Goal: Information Seeking & Learning: Learn about a topic

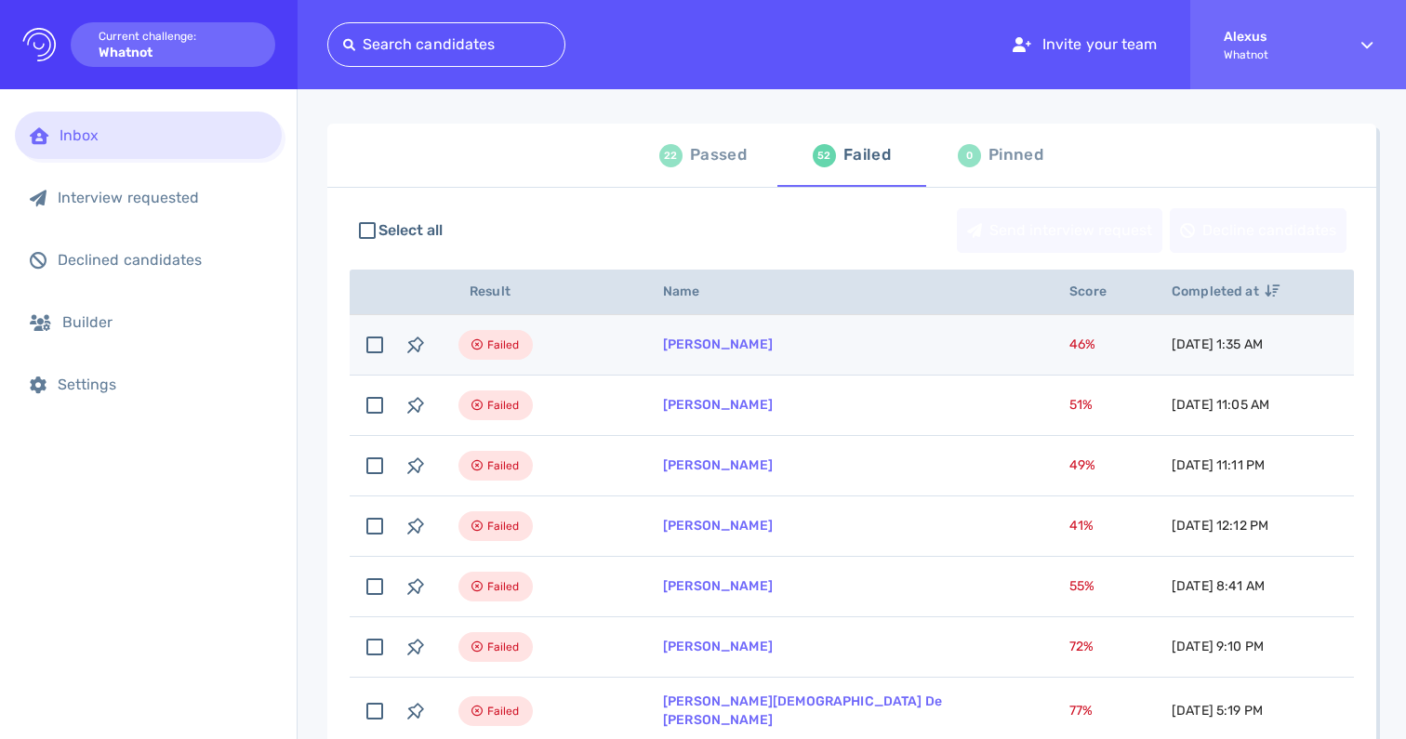
scroll to position [62, 0]
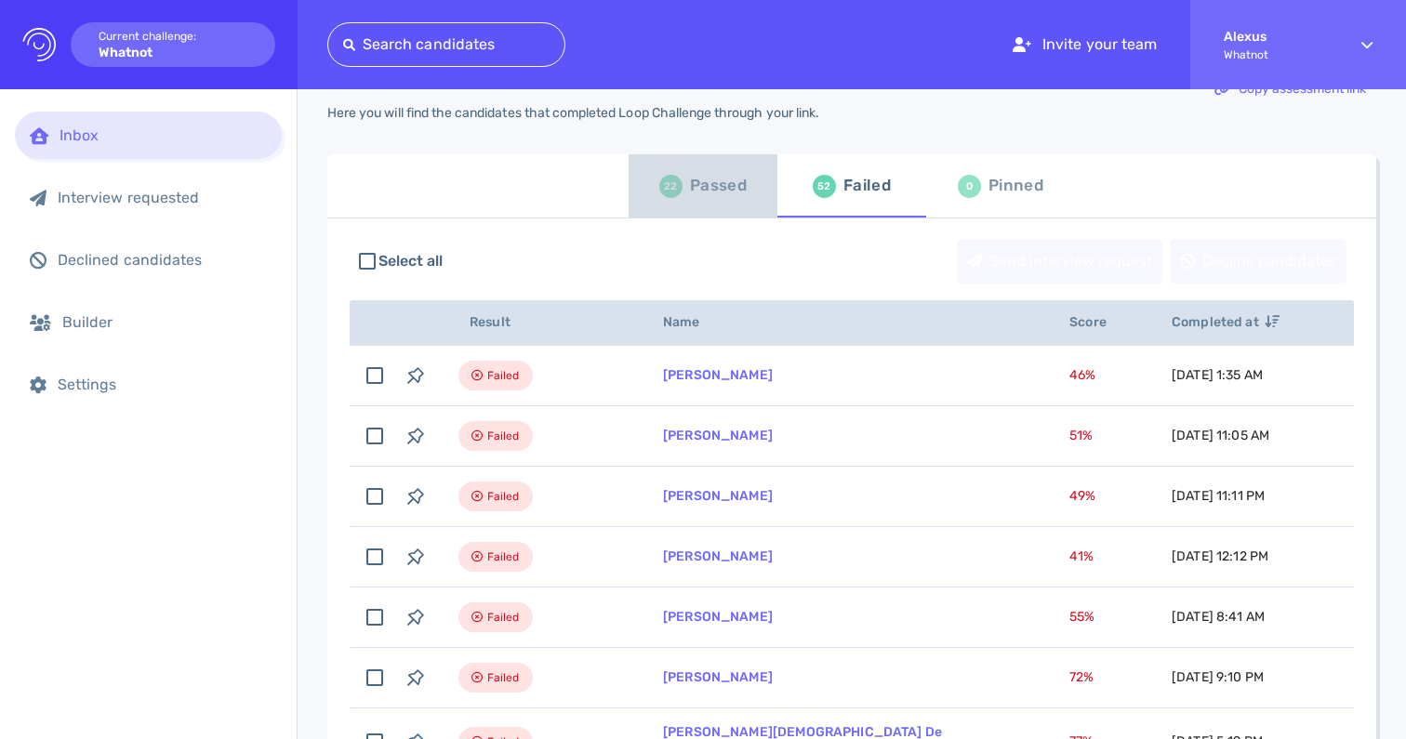
click at [667, 182] on div "22" at bounding box center [670, 186] width 23 height 23
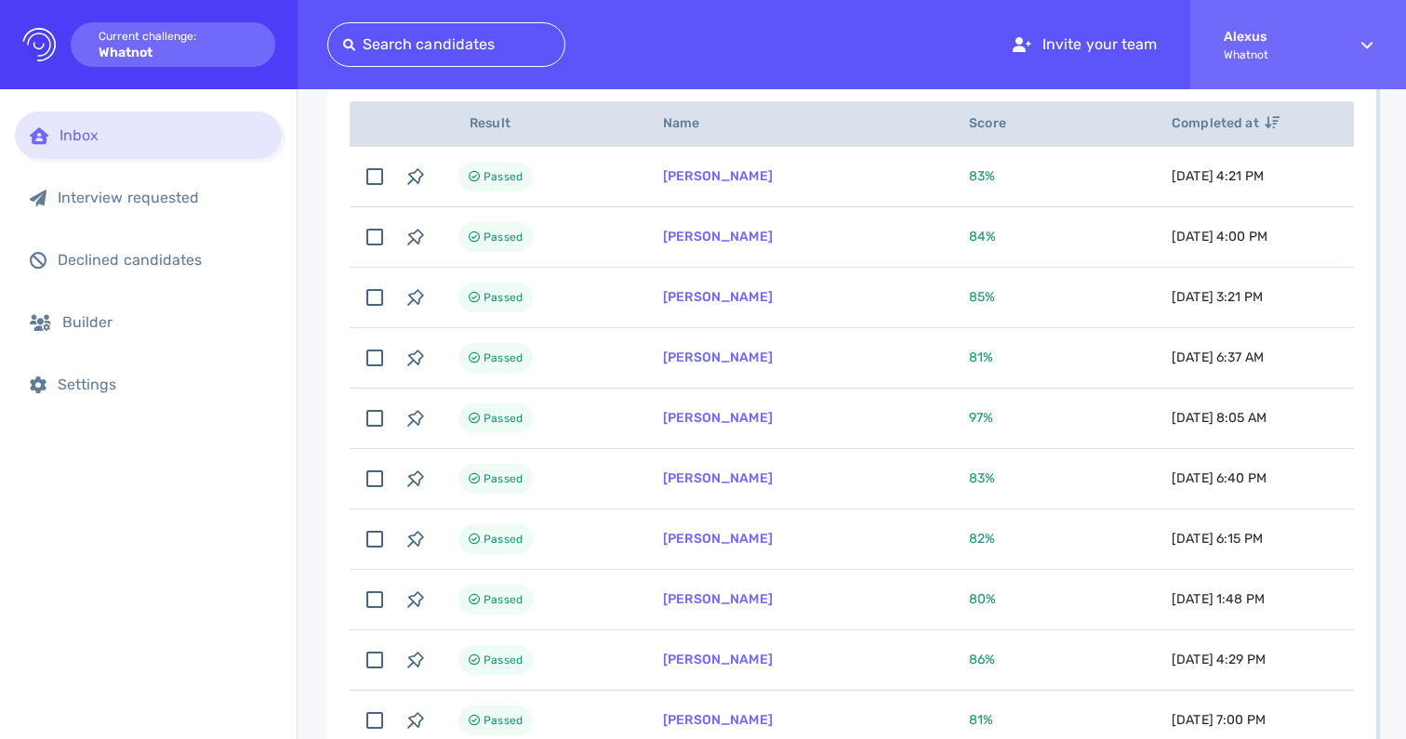
scroll to position [272, 0]
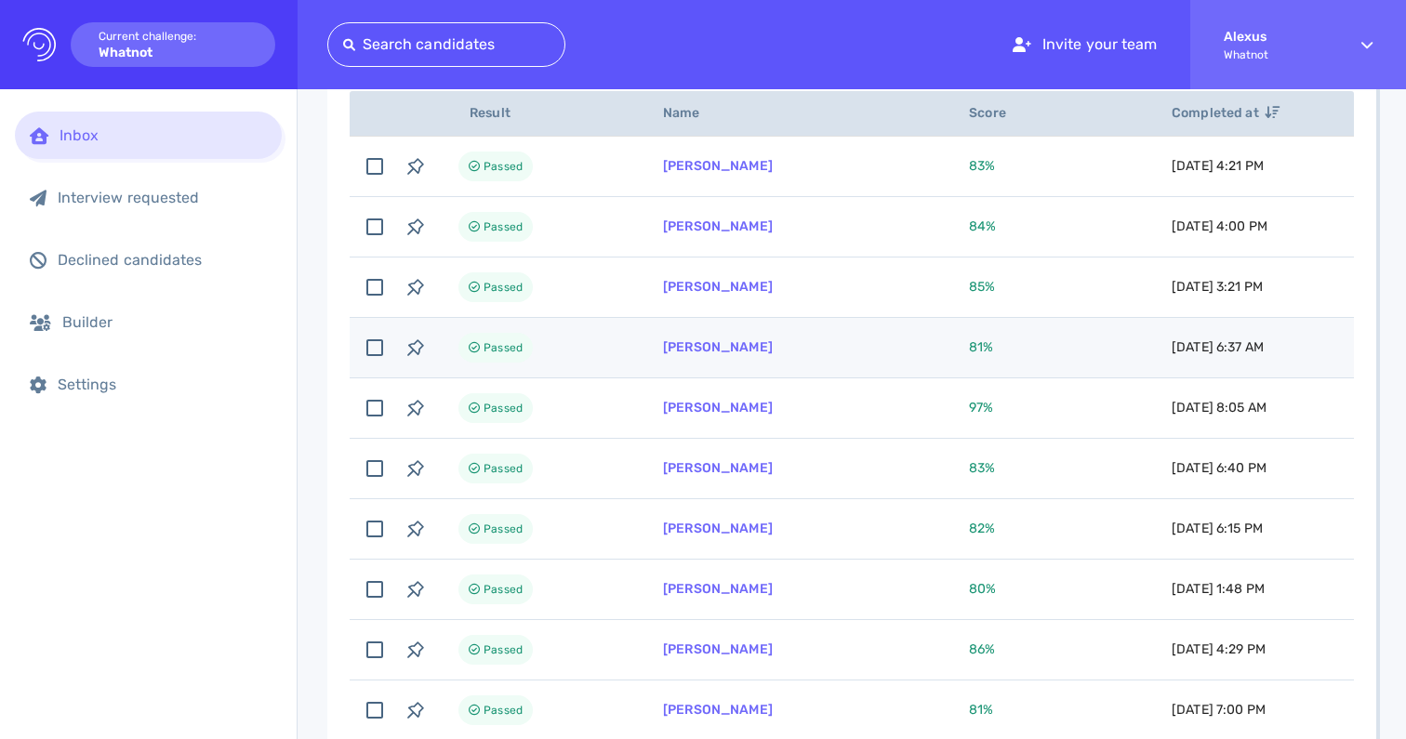
click at [605, 339] on td "Passed" at bounding box center [538, 348] width 205 height 60
click at [683, 360] on td "Charlyne Dabadie" at bounding box center [794, 348] width 306 height 60
checkbox input "false"
click at [693, 351] on link "Charlyne Dabadie" at bounding box center [718, 347] width 110 height 16
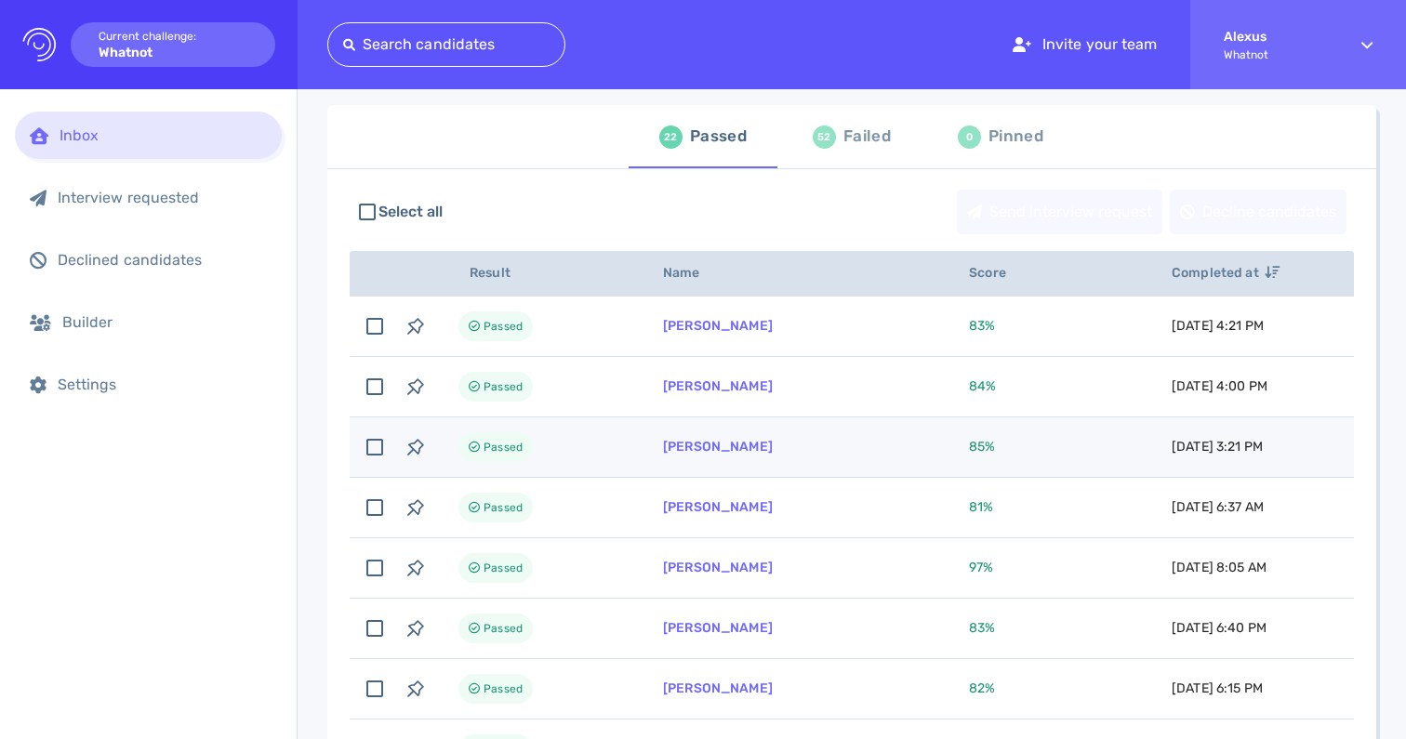
scroll to position [85, 0]
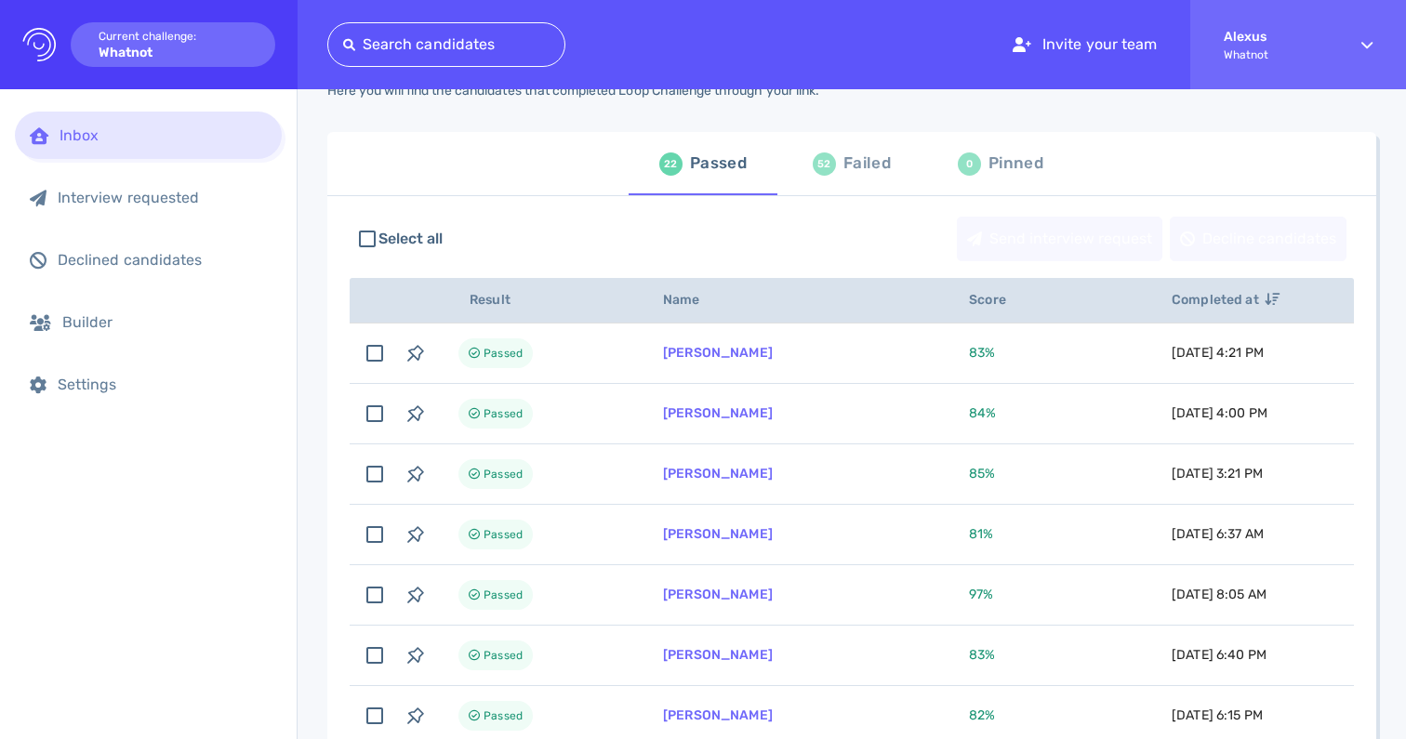
click at [855, 179] on div "52 Failed" at bounding box center [852, 164] width 78 height 52
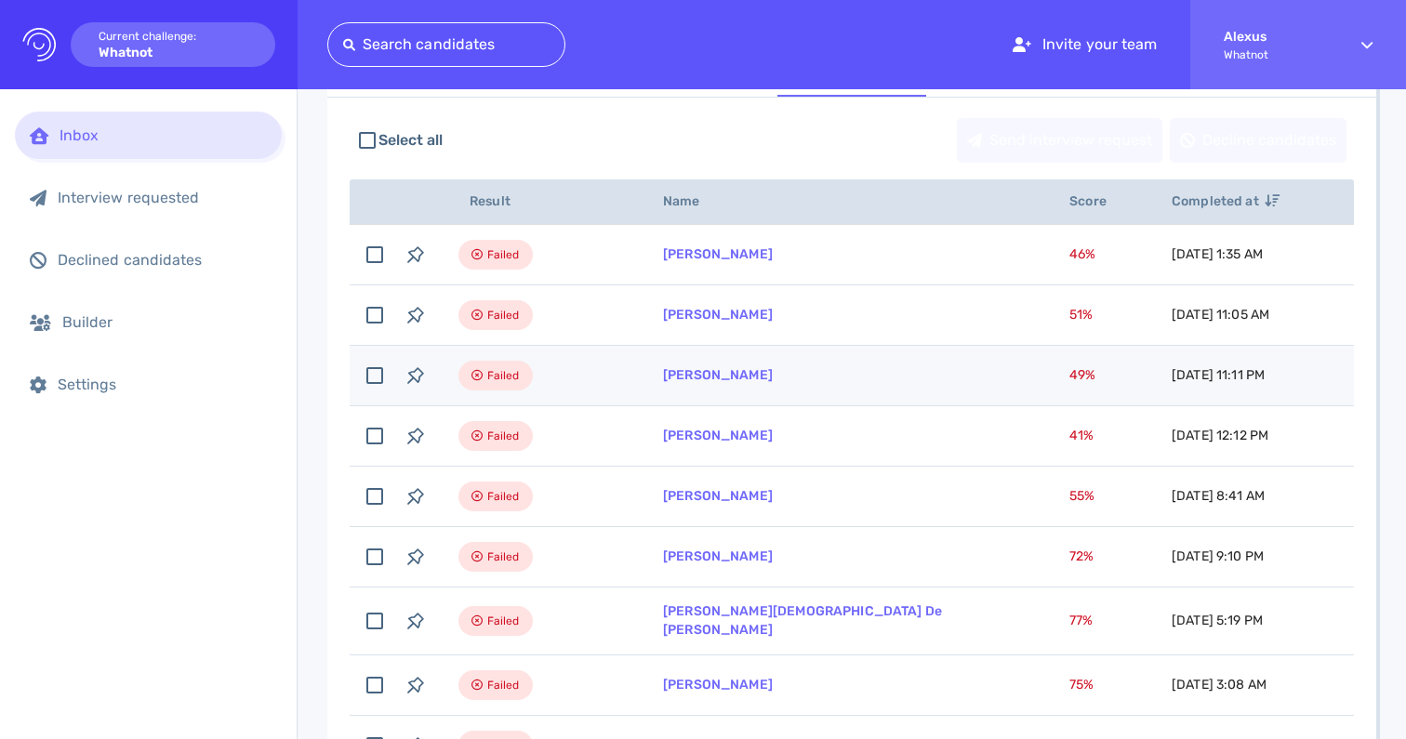
scroll to position [200, 0]
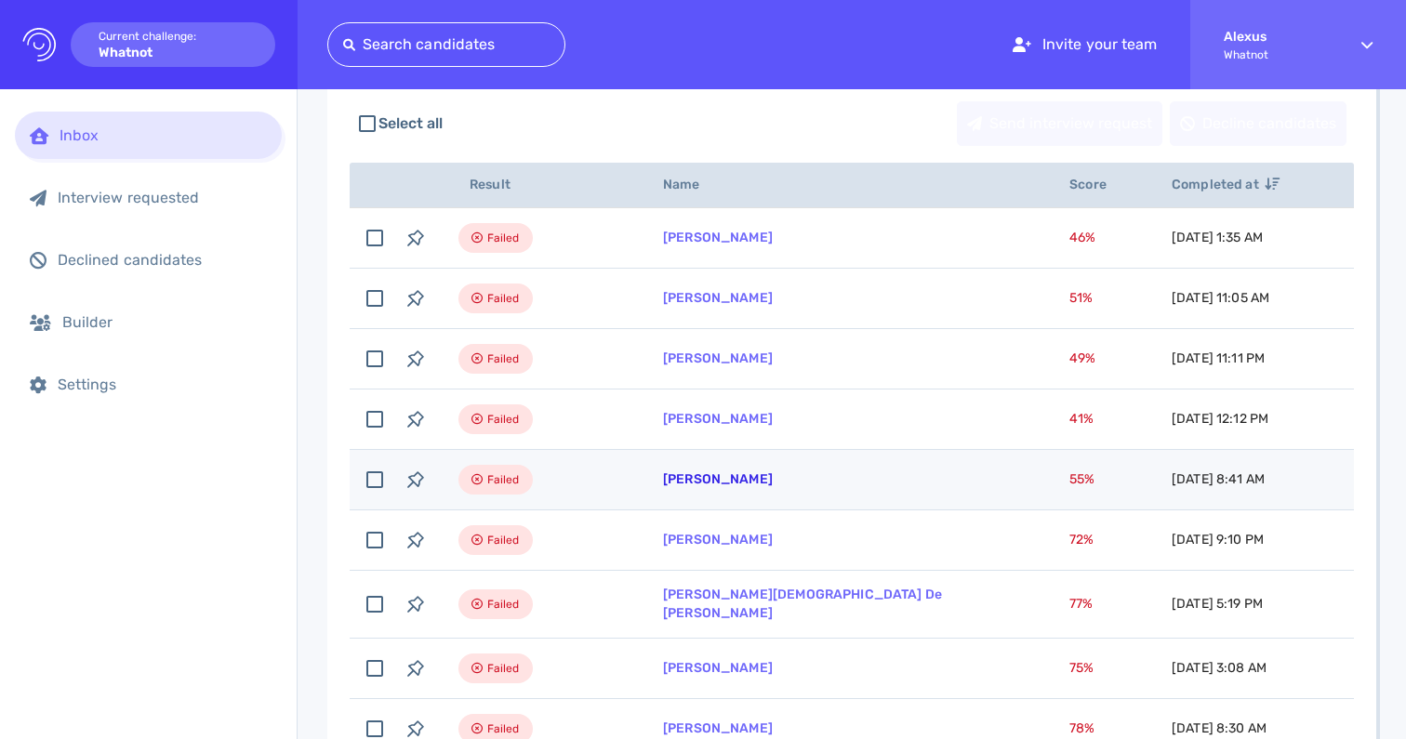
click at [713, 486] on link "[PERSON_NAME]" at bounding box center [718, 479] width 110 height 16
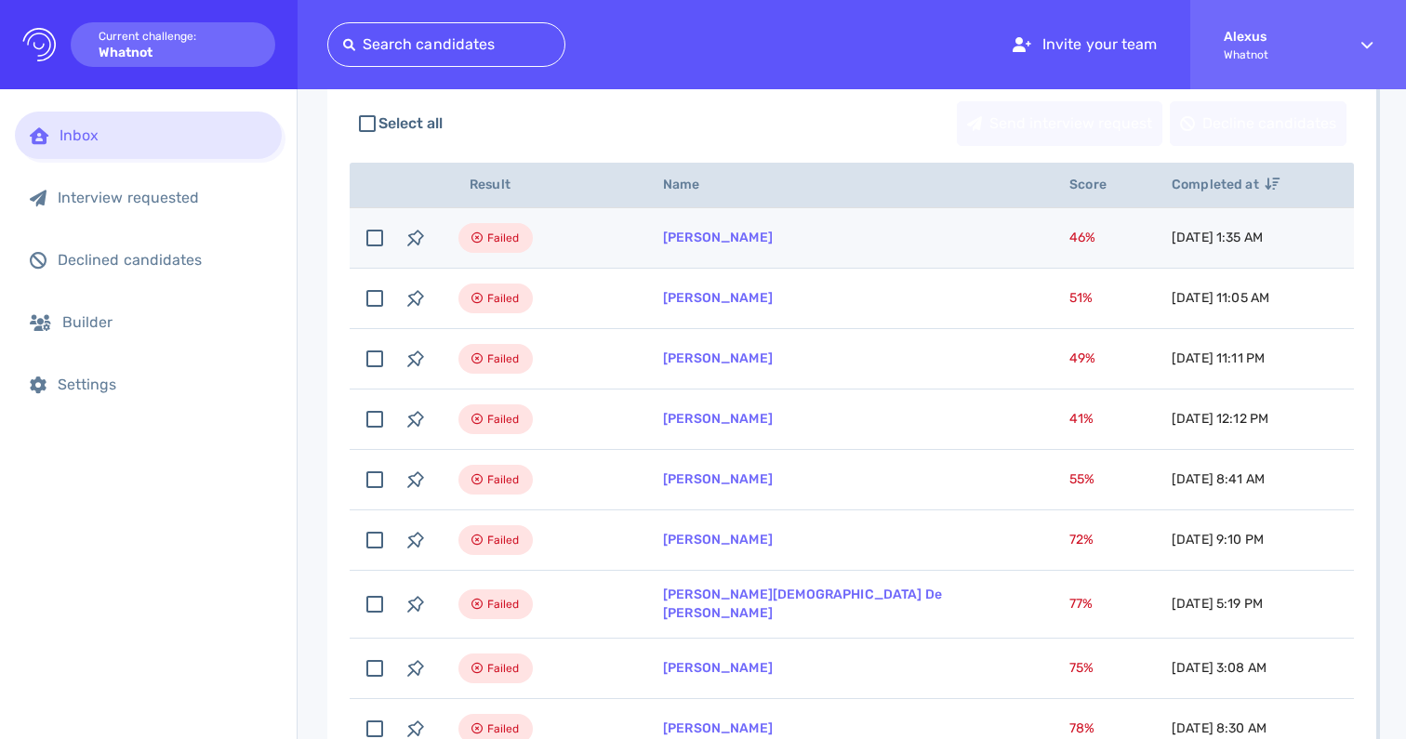
scroll to position [0, 0]
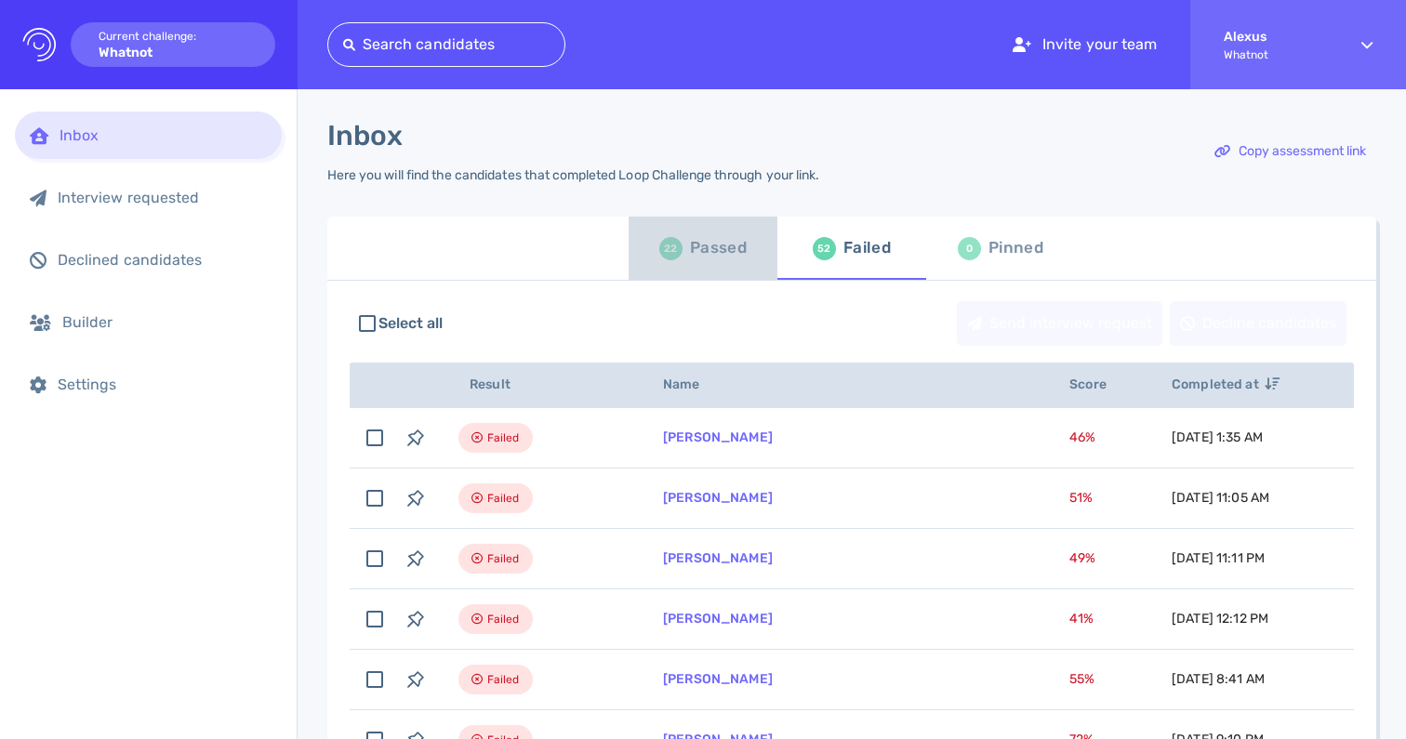
click at [680, 251] on div "22 Passed" at bounding box center [702, 248] width 87 height 52
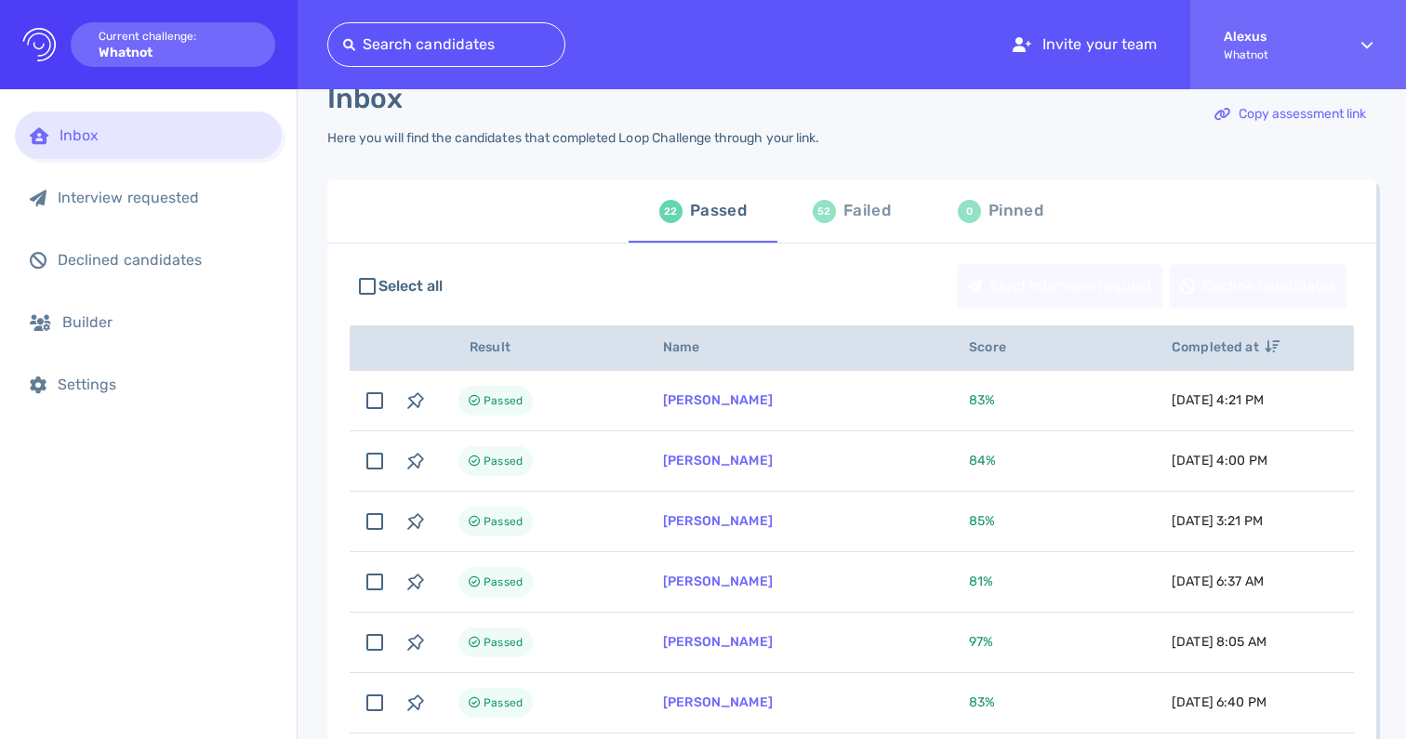
scroll to position [31, 0]
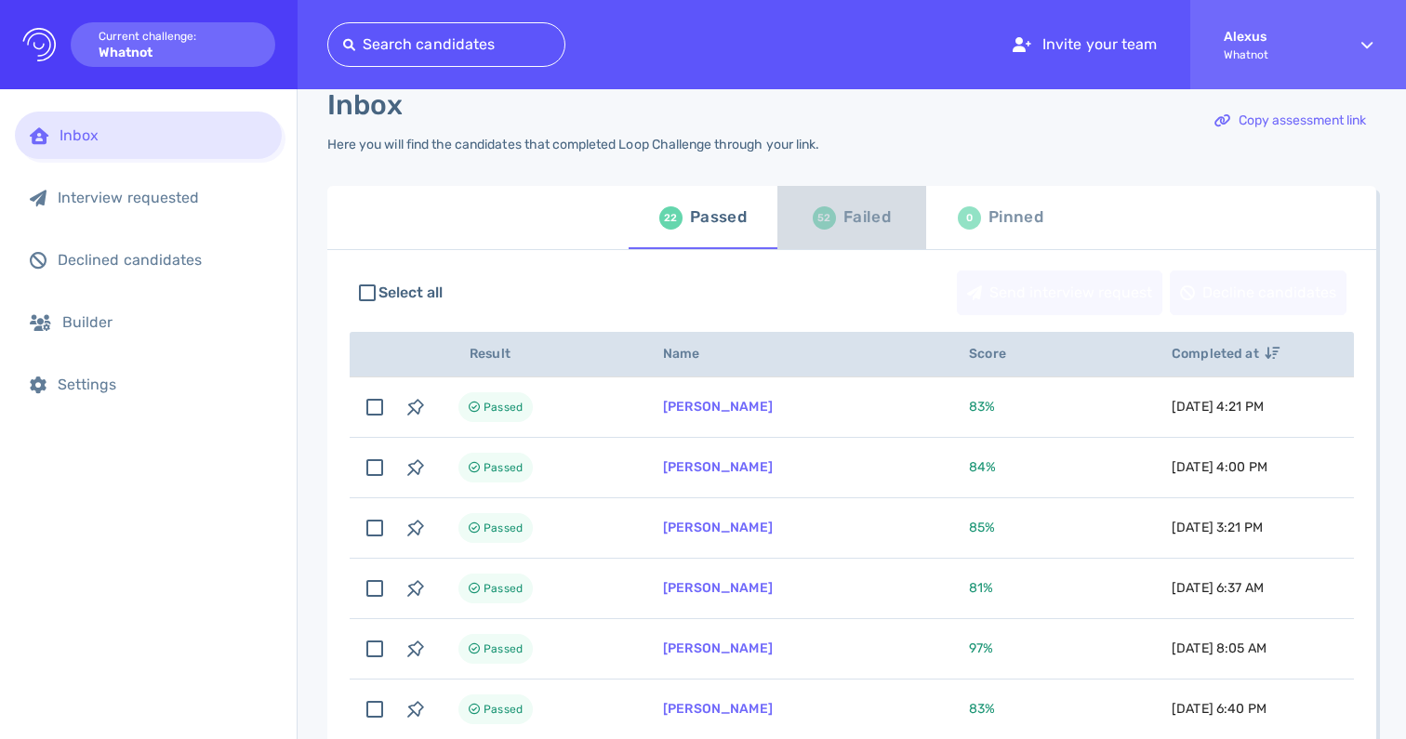
click at [861, 232] on div "Failed" at bounding box center [866, 218] width 47 height 28
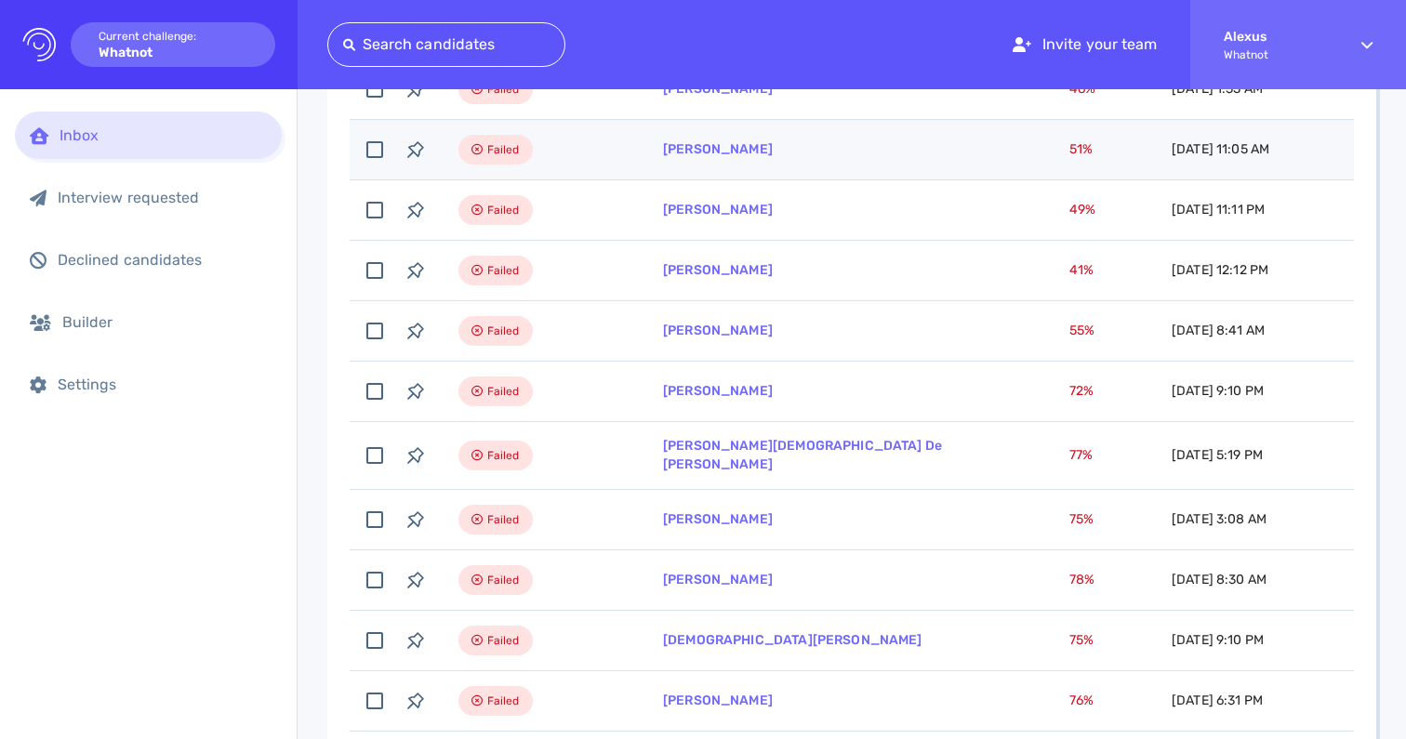
scroll to position [362, 0]
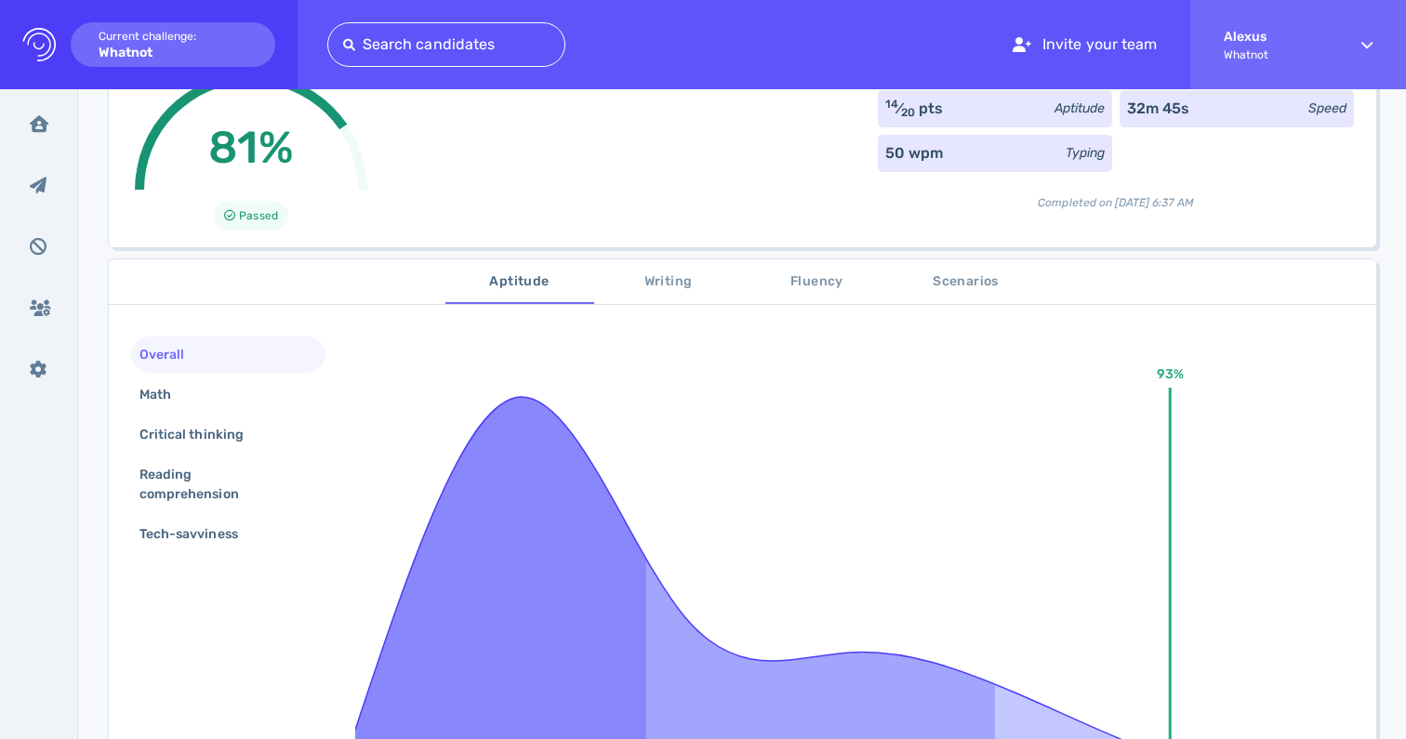
scroll to position [155, 0]
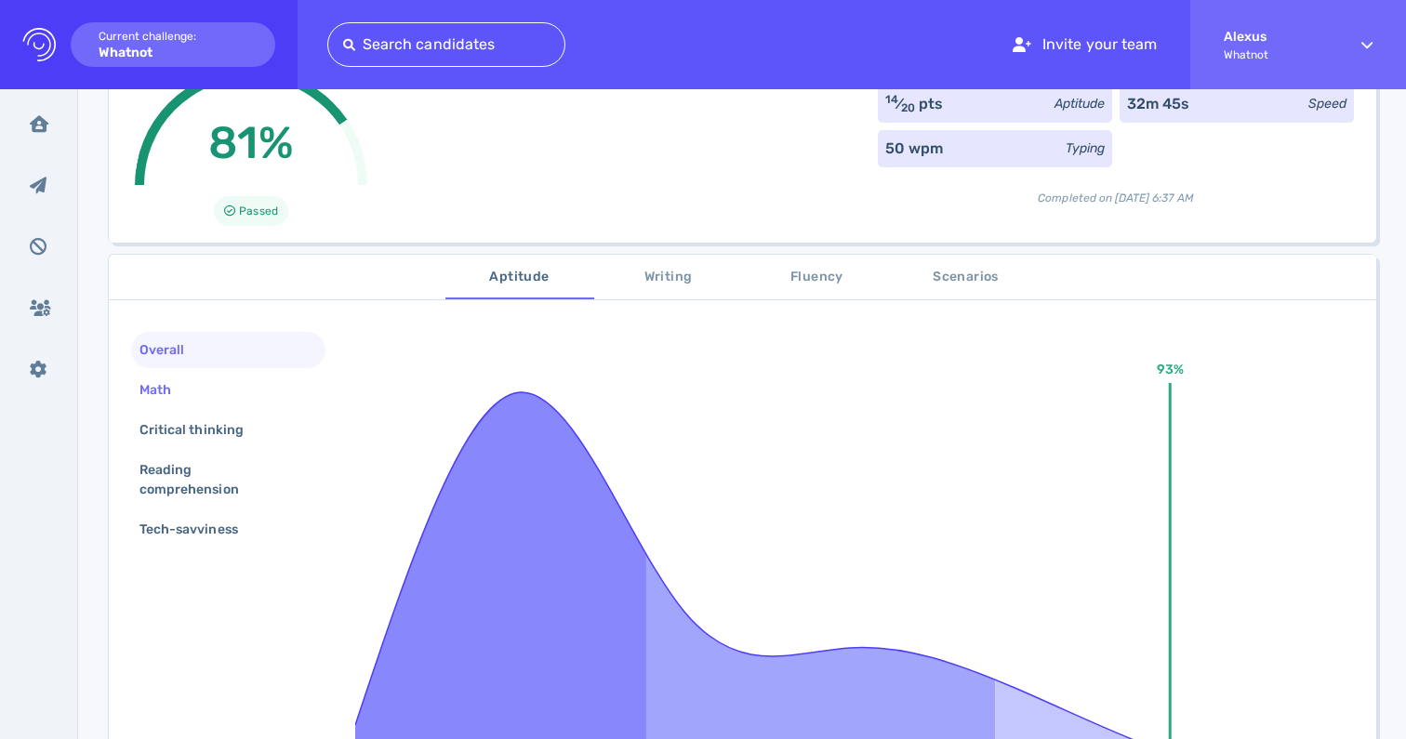
click at [161, 398] on div "Math" at bounding box center [165, 390] width 58 height 27
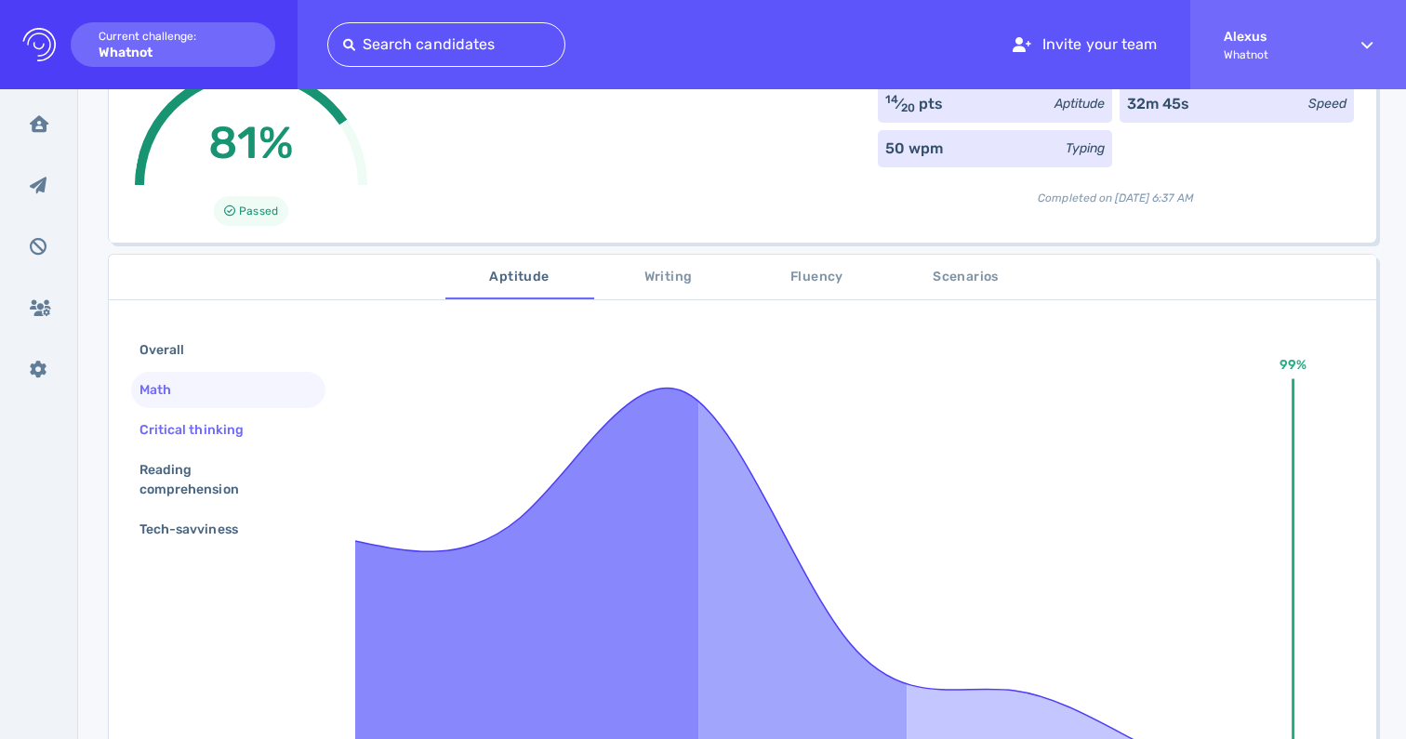
click at [166, 431] on div "Critical thinking" at bounding box center [201, 430] width 130 height 27
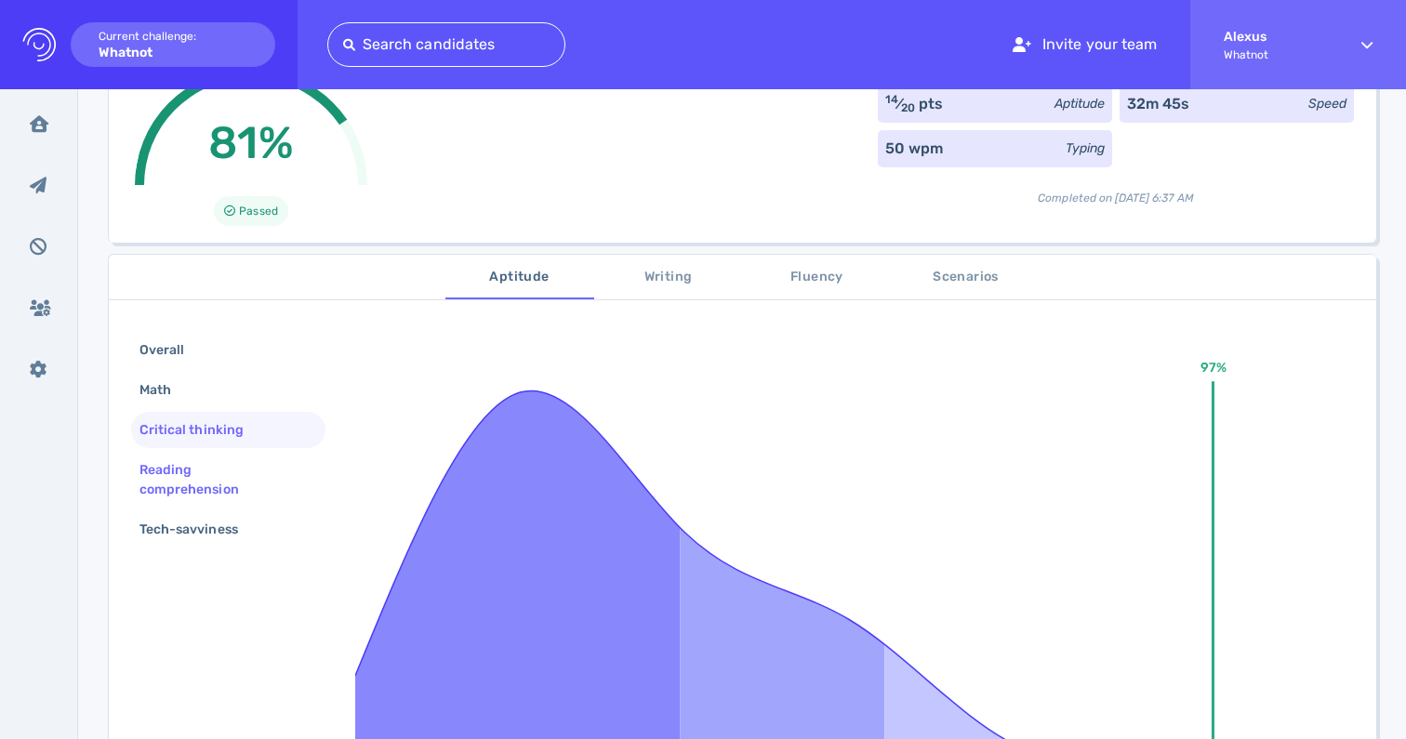
click at [171, 458] on div "Reading comprehension" at bounding box center [221, 480] width 170 height 46
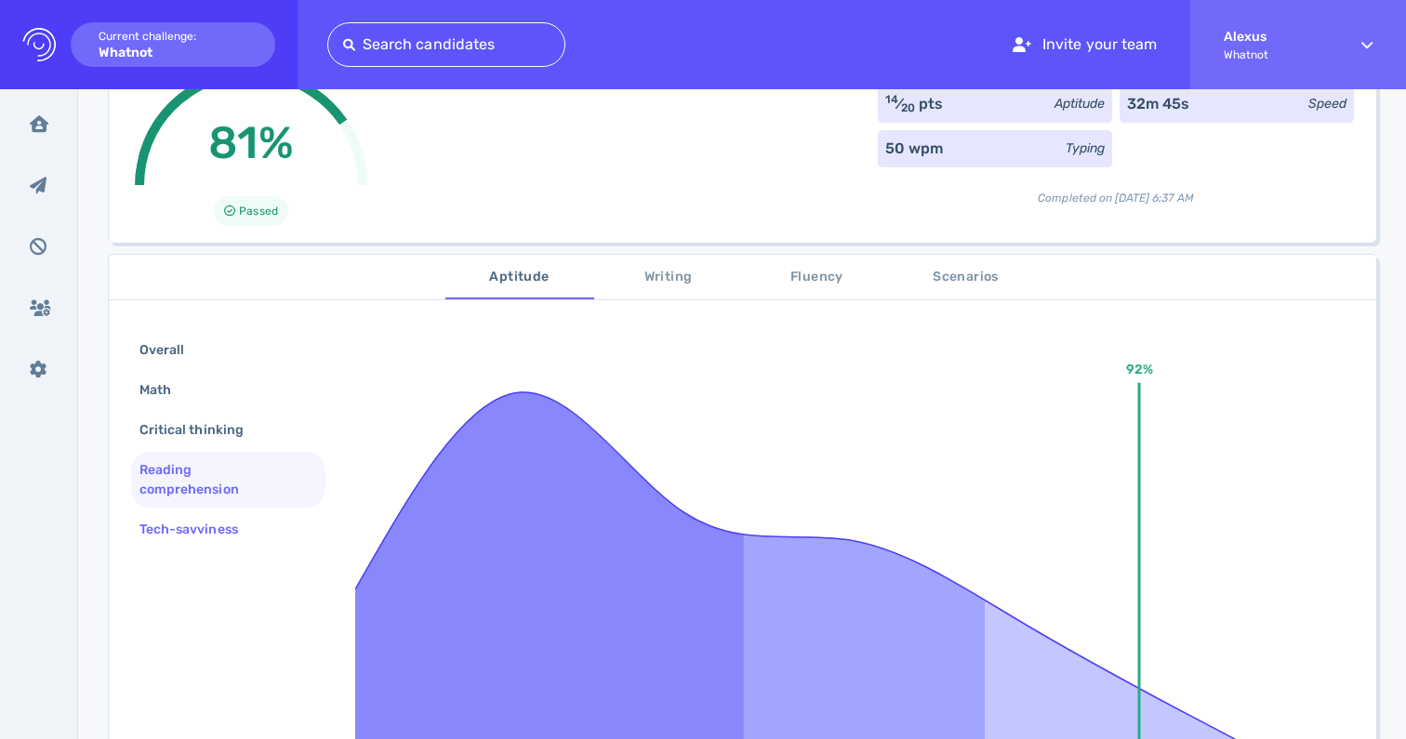
click at [174, 525] on div "Tech-savviness" at bounding box center [198, 529] width 125 height 27
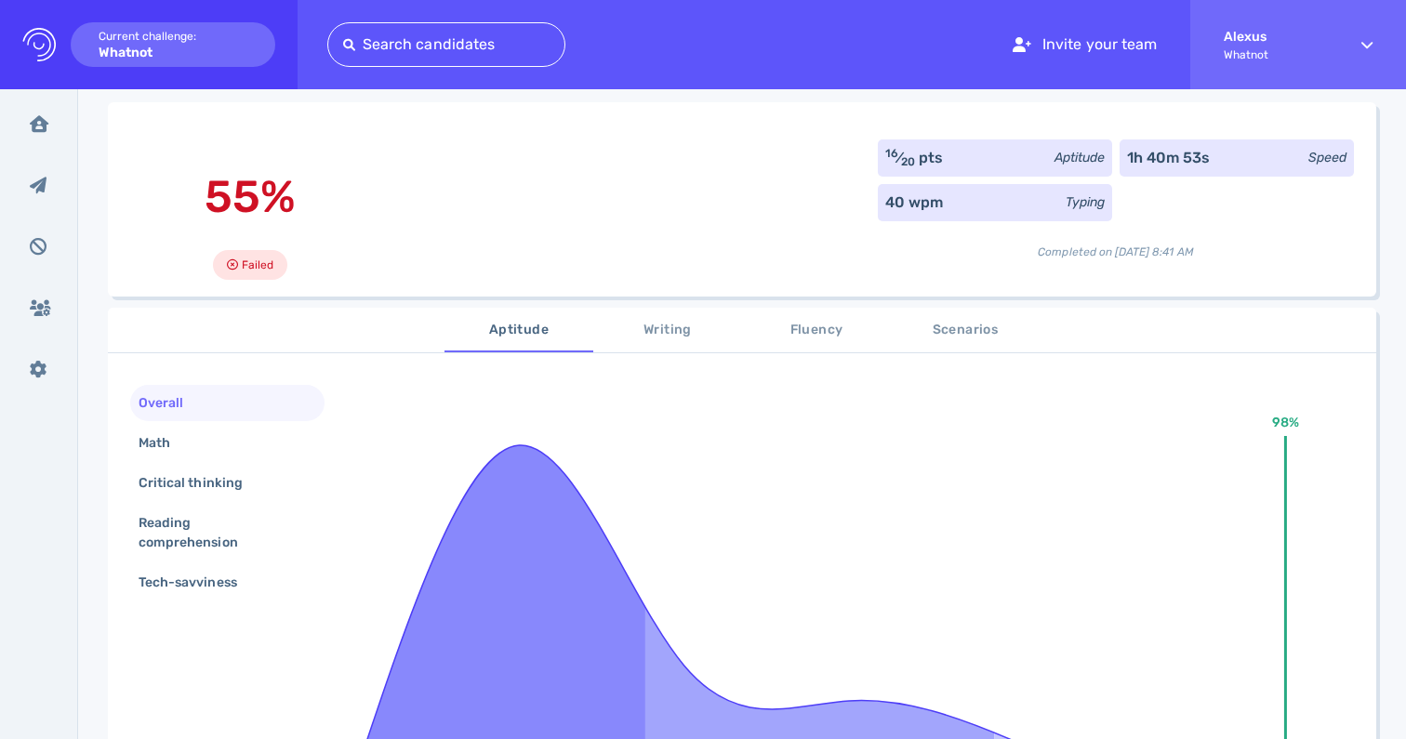
scroll to position [115, 0]
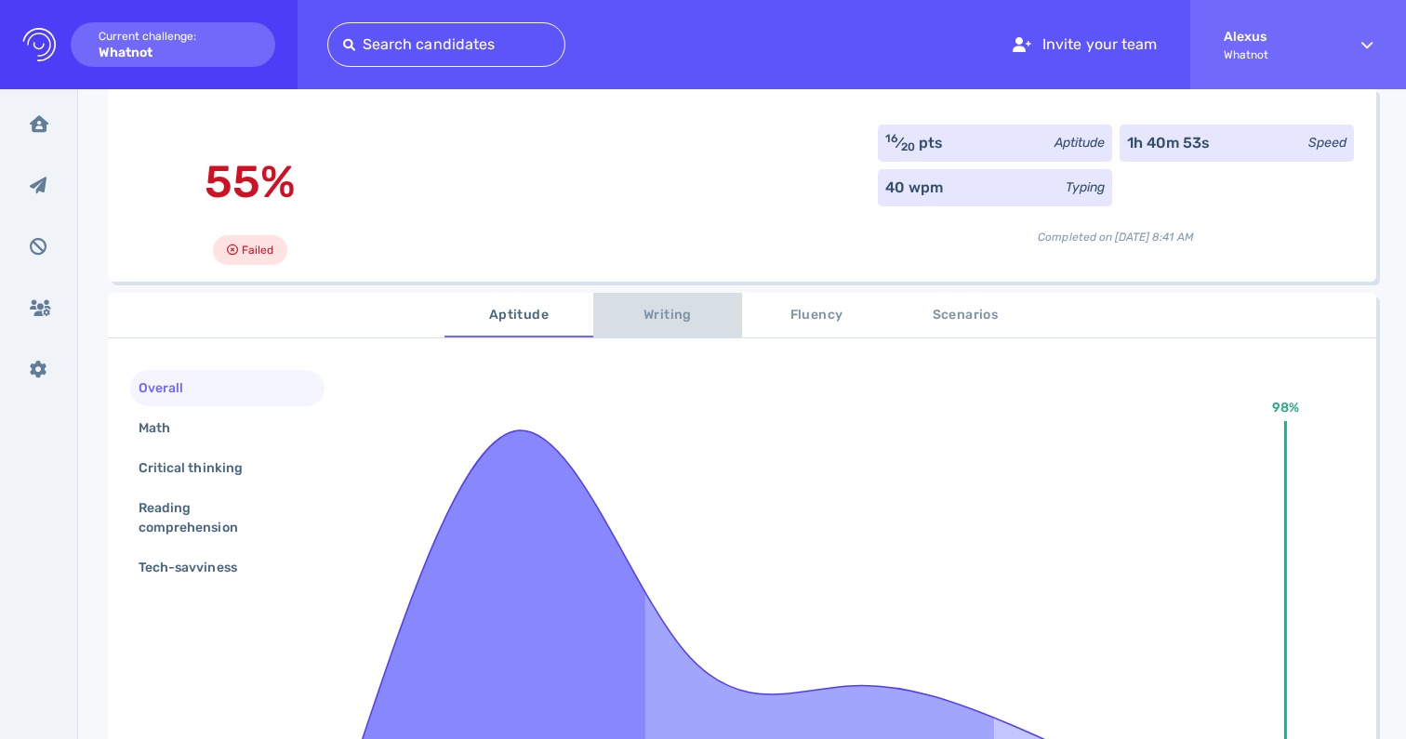
click at [680, 316] on span "Writing" at bounding box center [667, 315] width 126 height 23
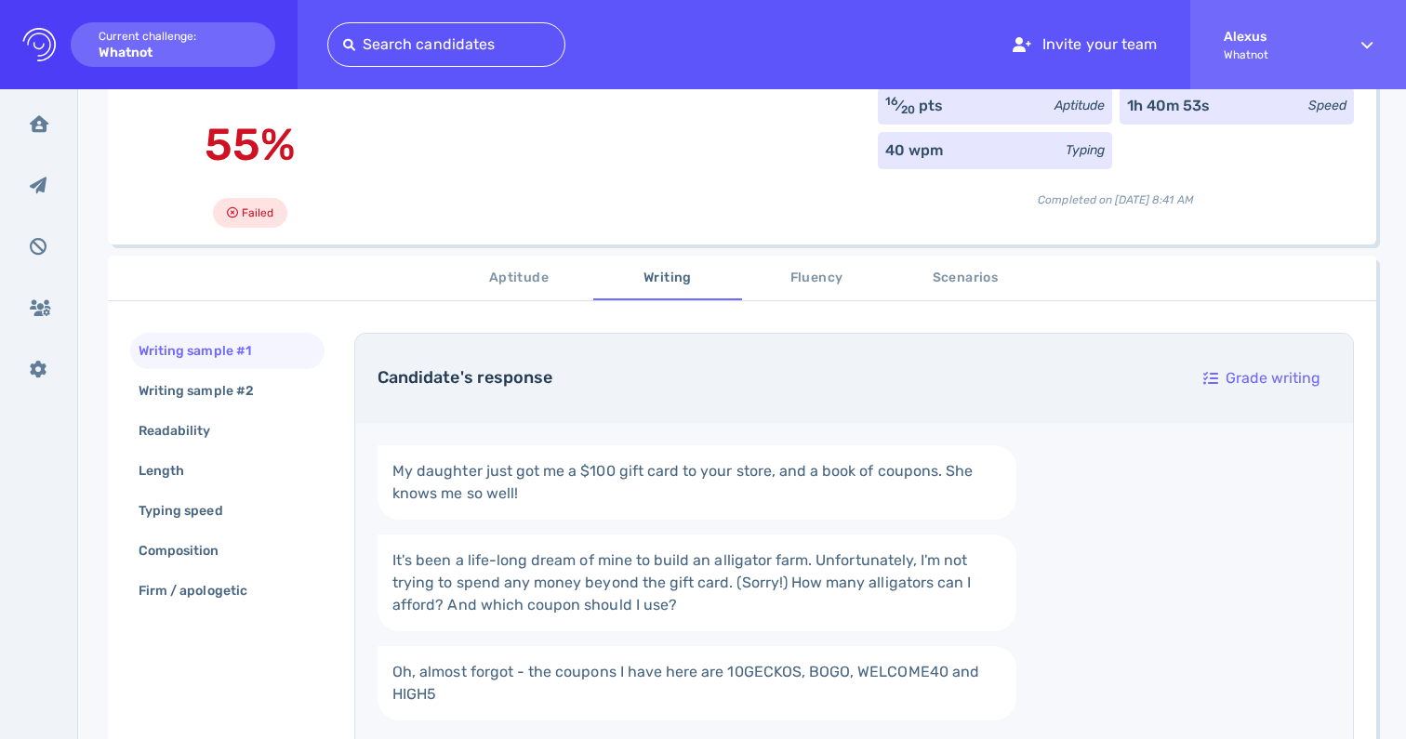
scroll to position [0, 0]
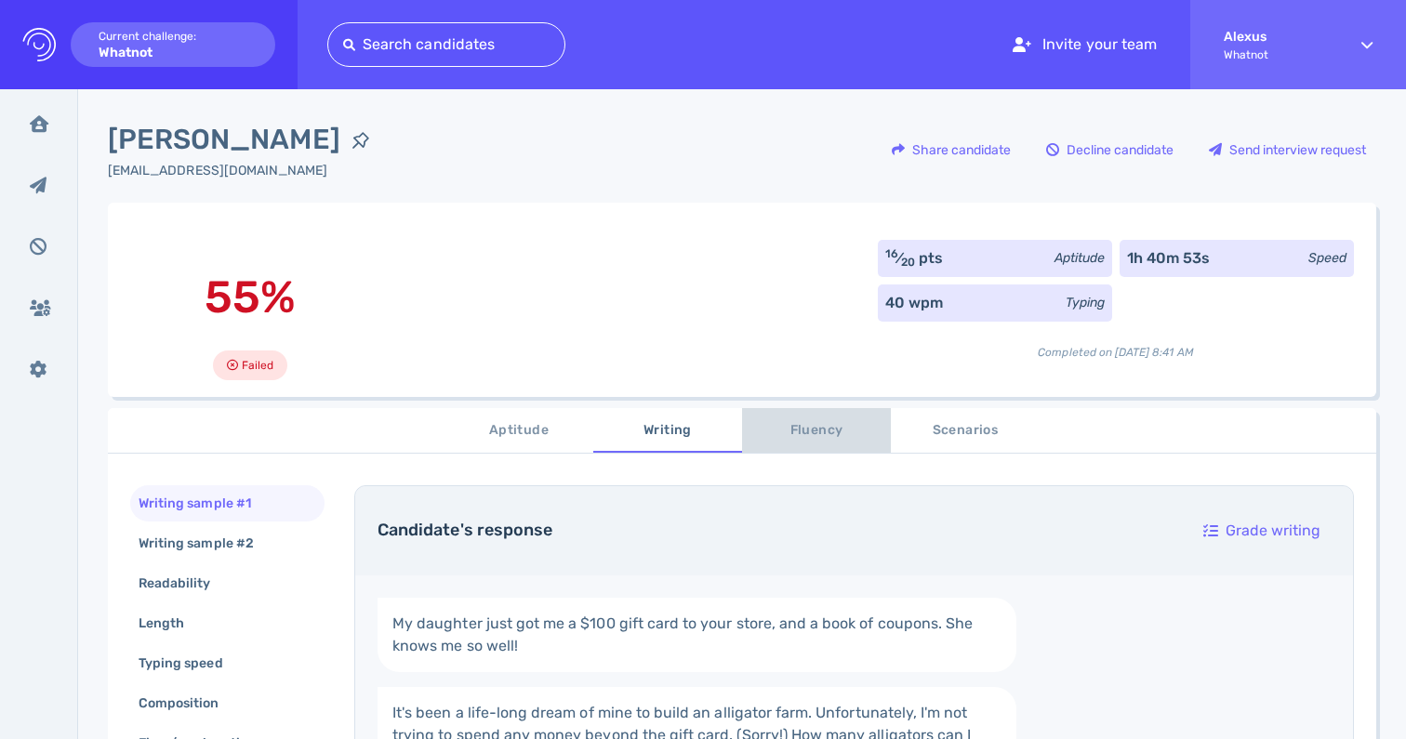
click at [781, 428] on span "Fluency" at bounding box center [816, 430] width 126 height 23
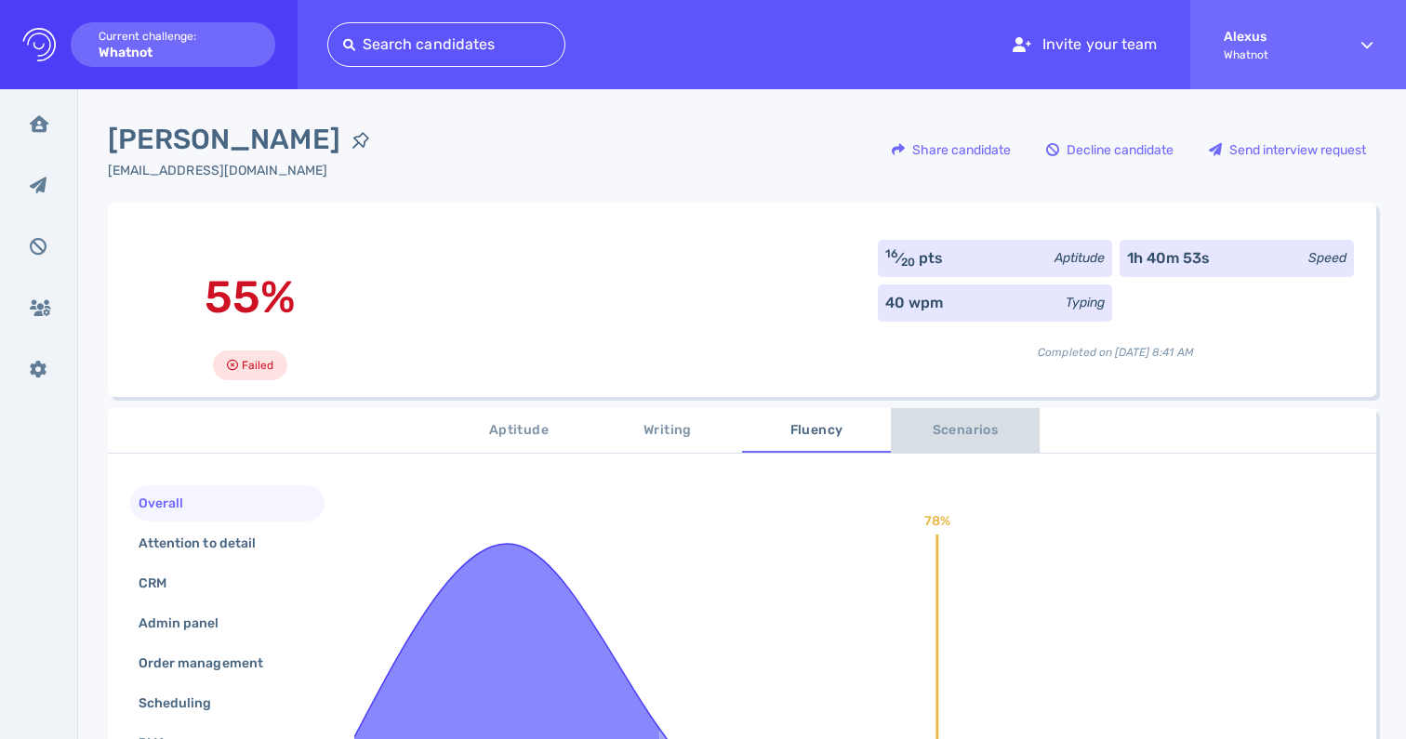
click at [921, 434] on span "Scenarios" at bounding box center [965, 430] width 126 height 23
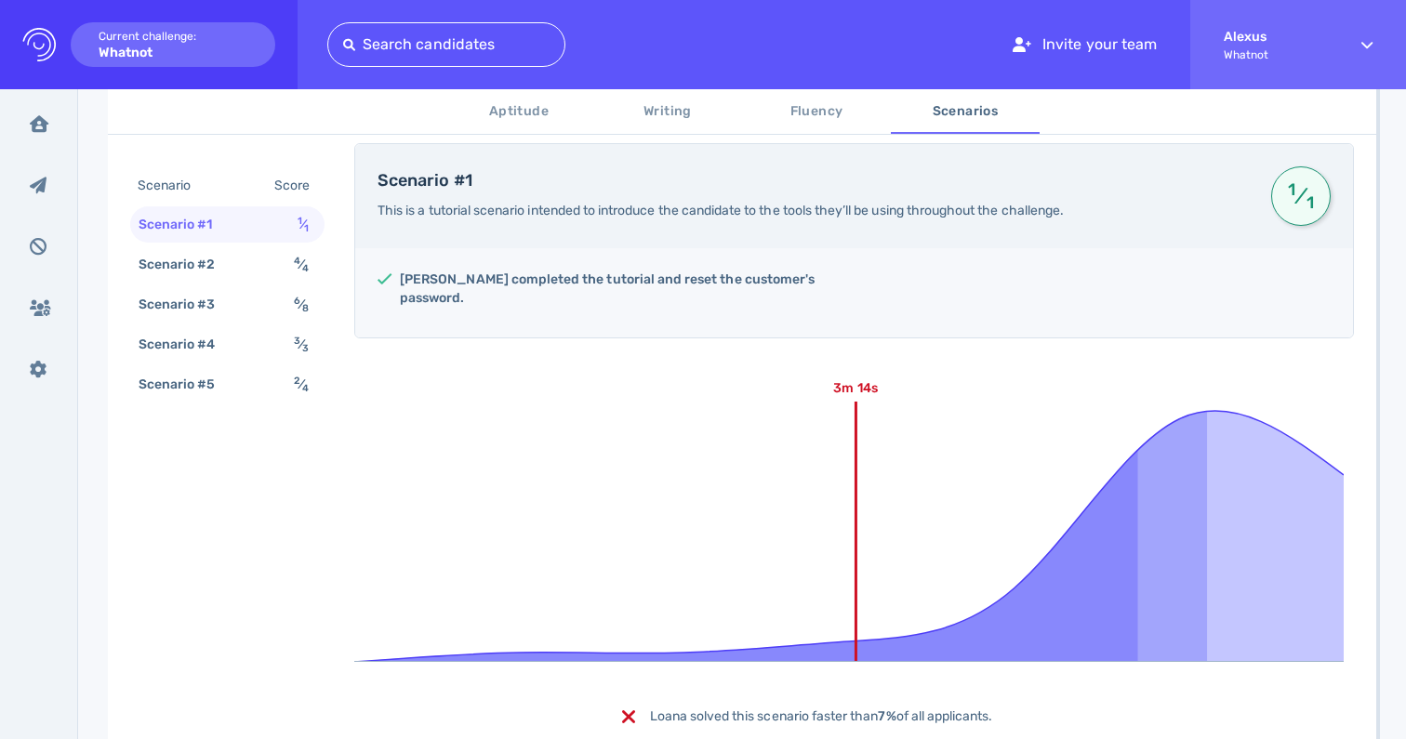
scroll to position [338, 0]
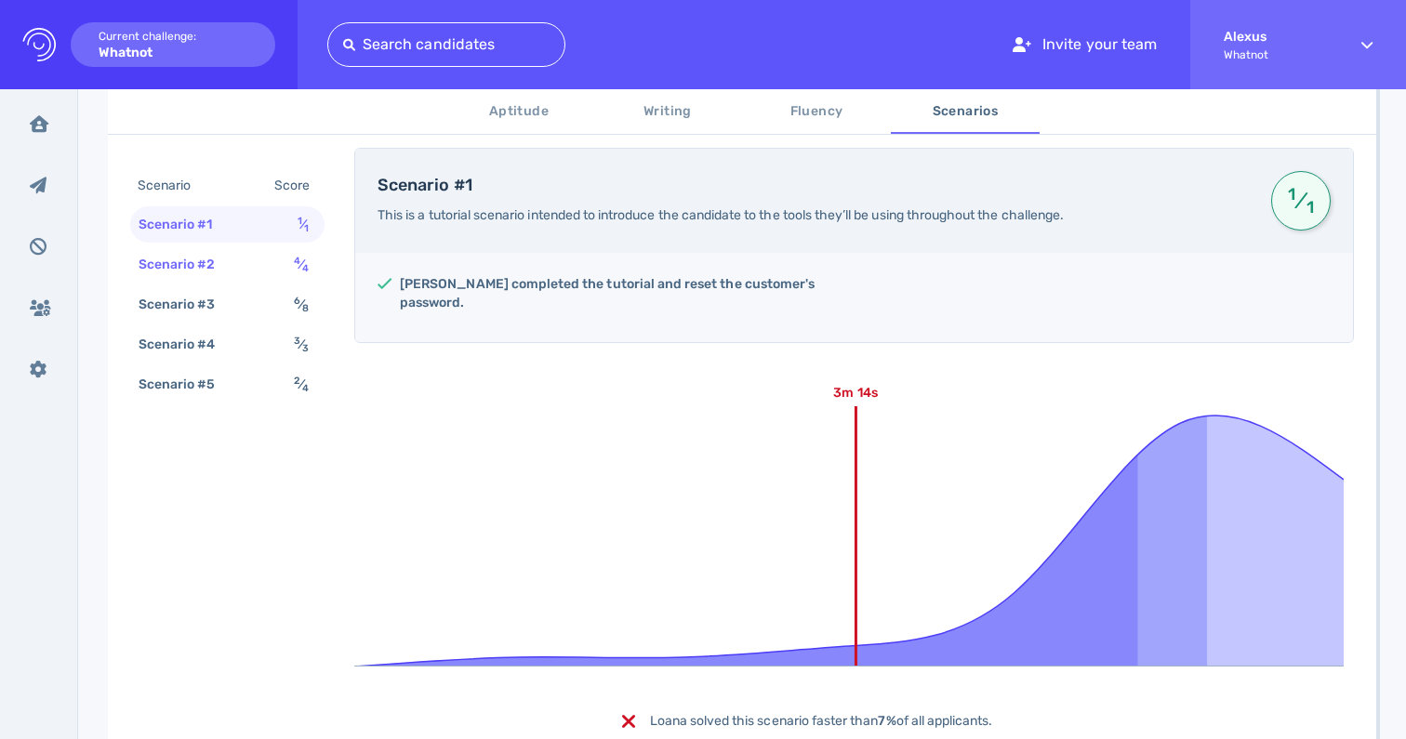
click at [203, 272] on div "Scenario #2" at bounding box center [186, 264] width 103 height 27
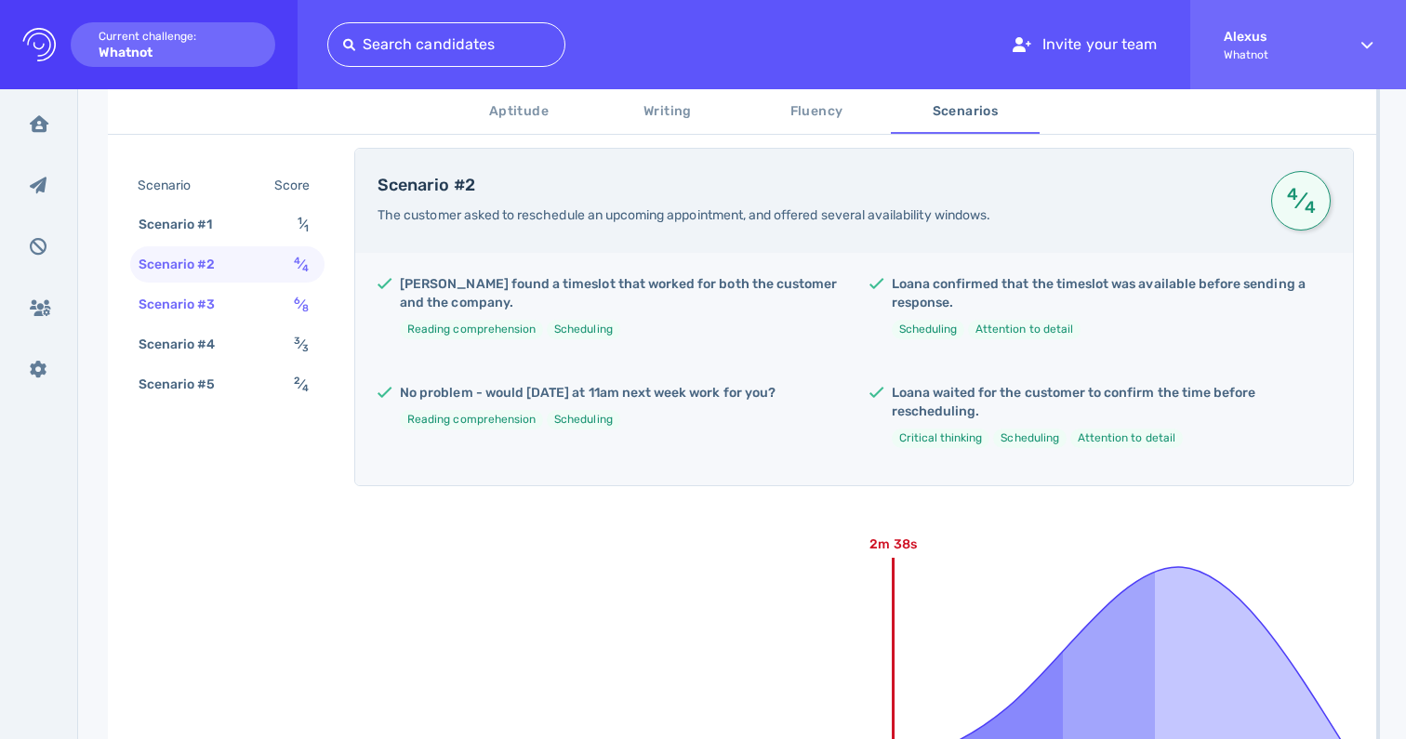
click at [214, 312] on div "Scenario #3" at bounding box center [186, 304] width 103 height 27
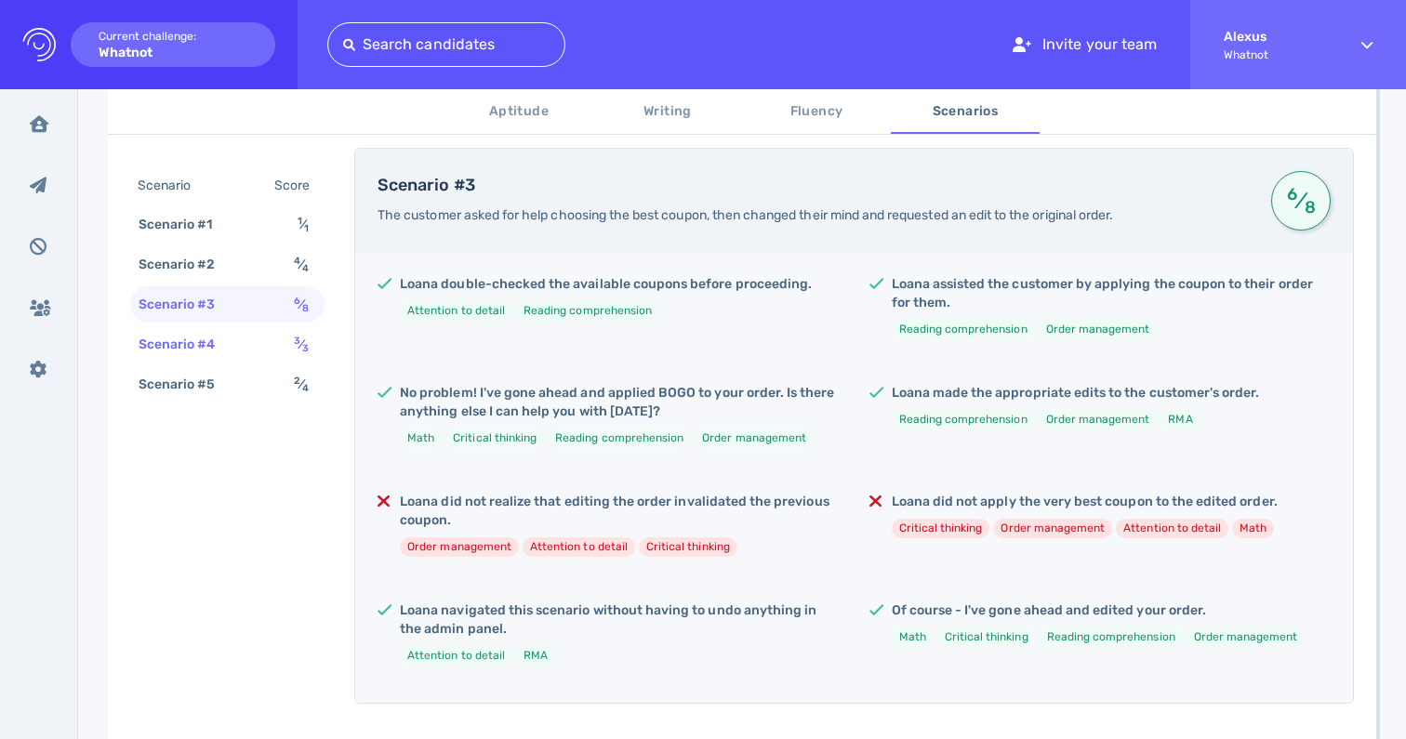
click at [216, 348] on div "Scenario #4" at bounding box center [186, 344] width 103 height 27
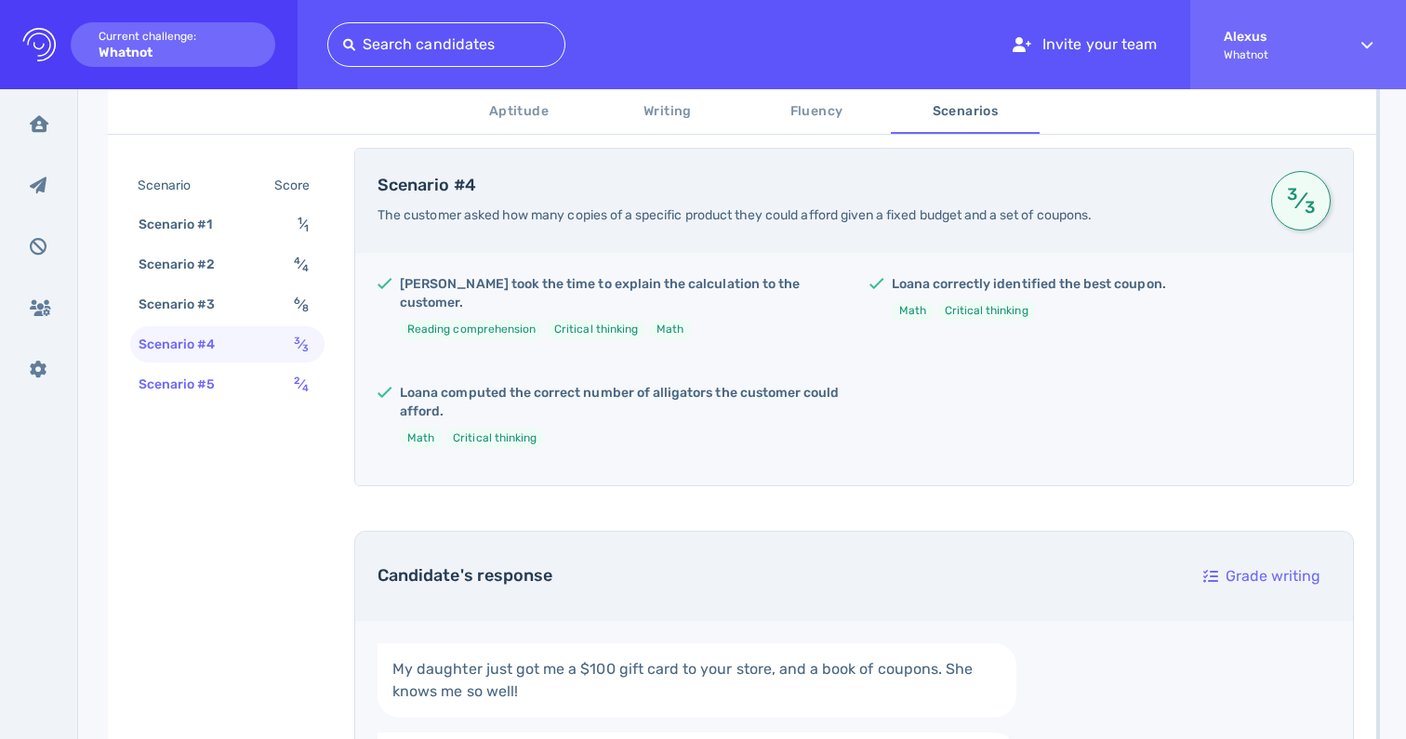
click at [229, 382] on div "Scenario #5" at bounding box center [186, 384] width 103 height 27
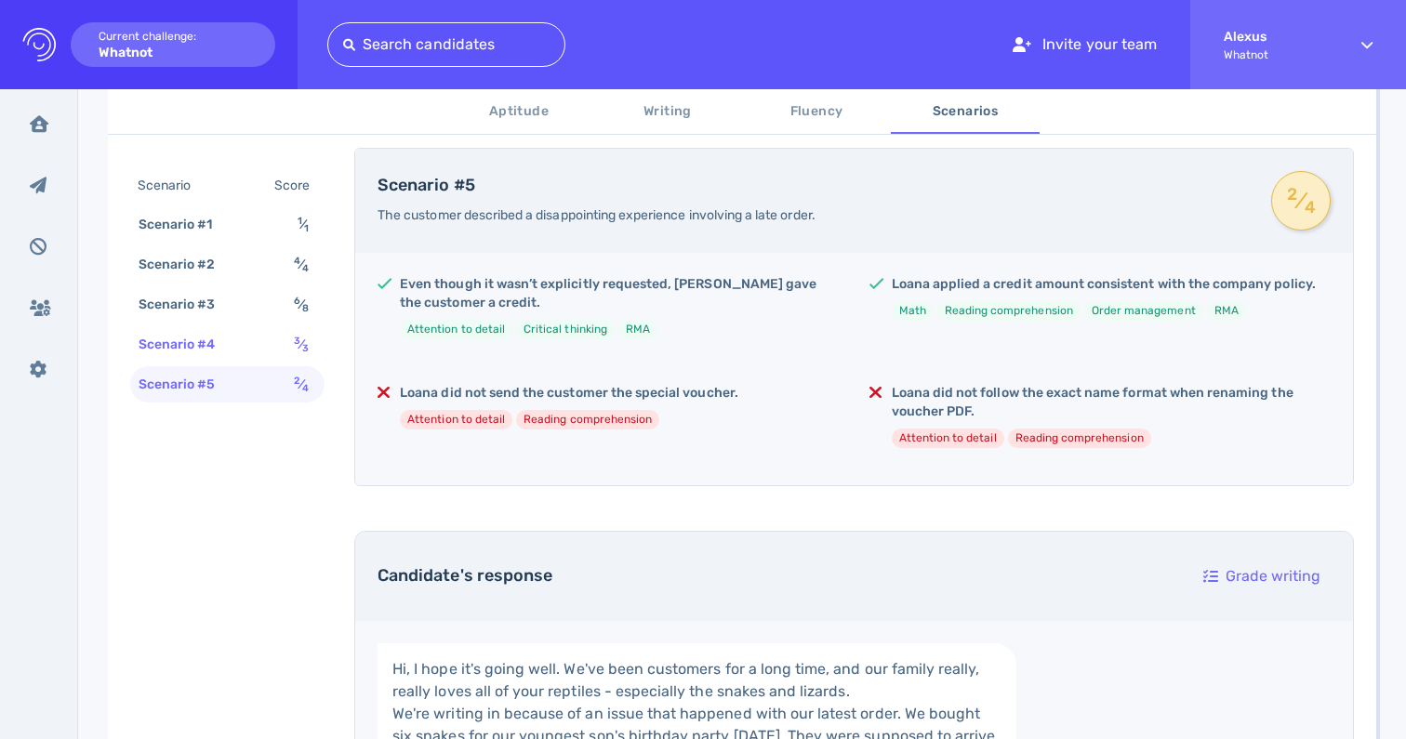
click at [236, 351] on div "Scenario #4" at bounding box center [186, 344] width 103 height 27
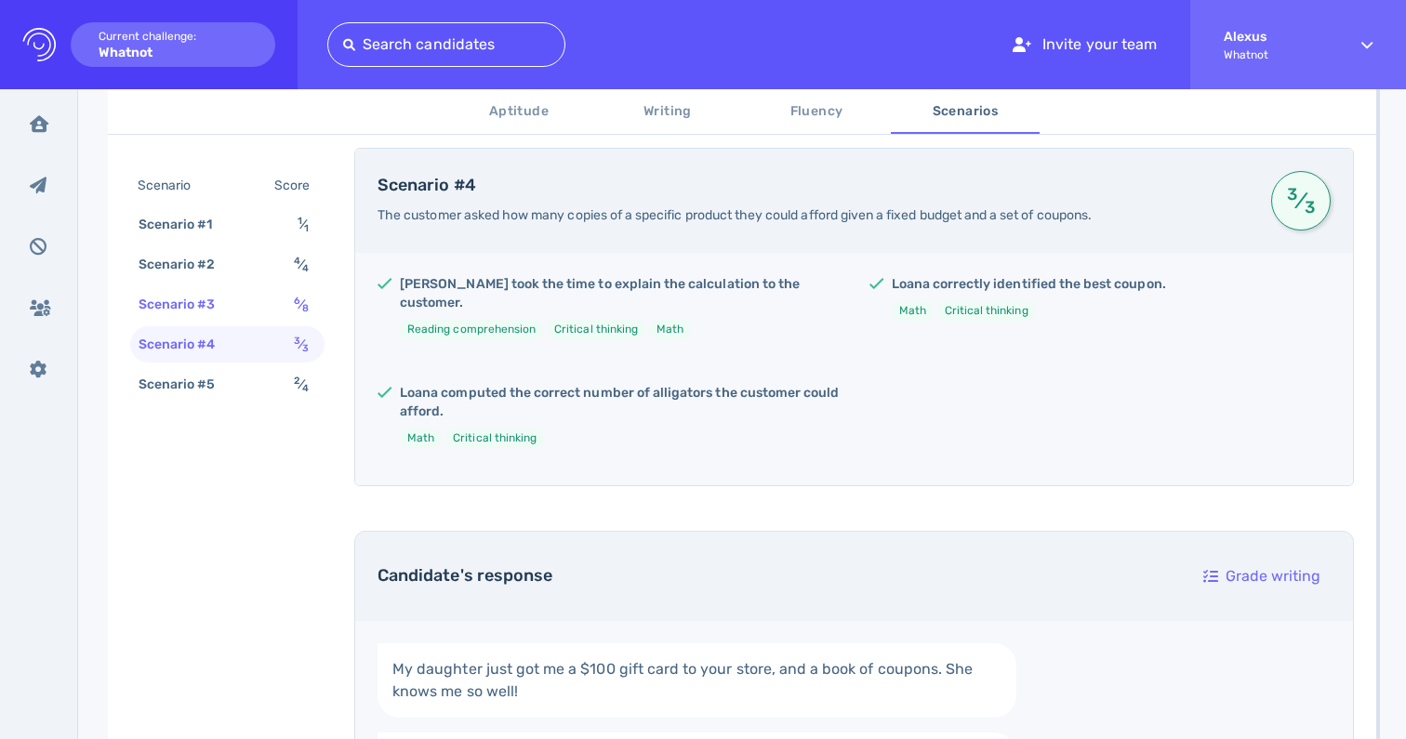
click at [241, 312] on div "Scenario #3 6 ⁄ 8" at bounding box center [227, 304] width 194 height 36
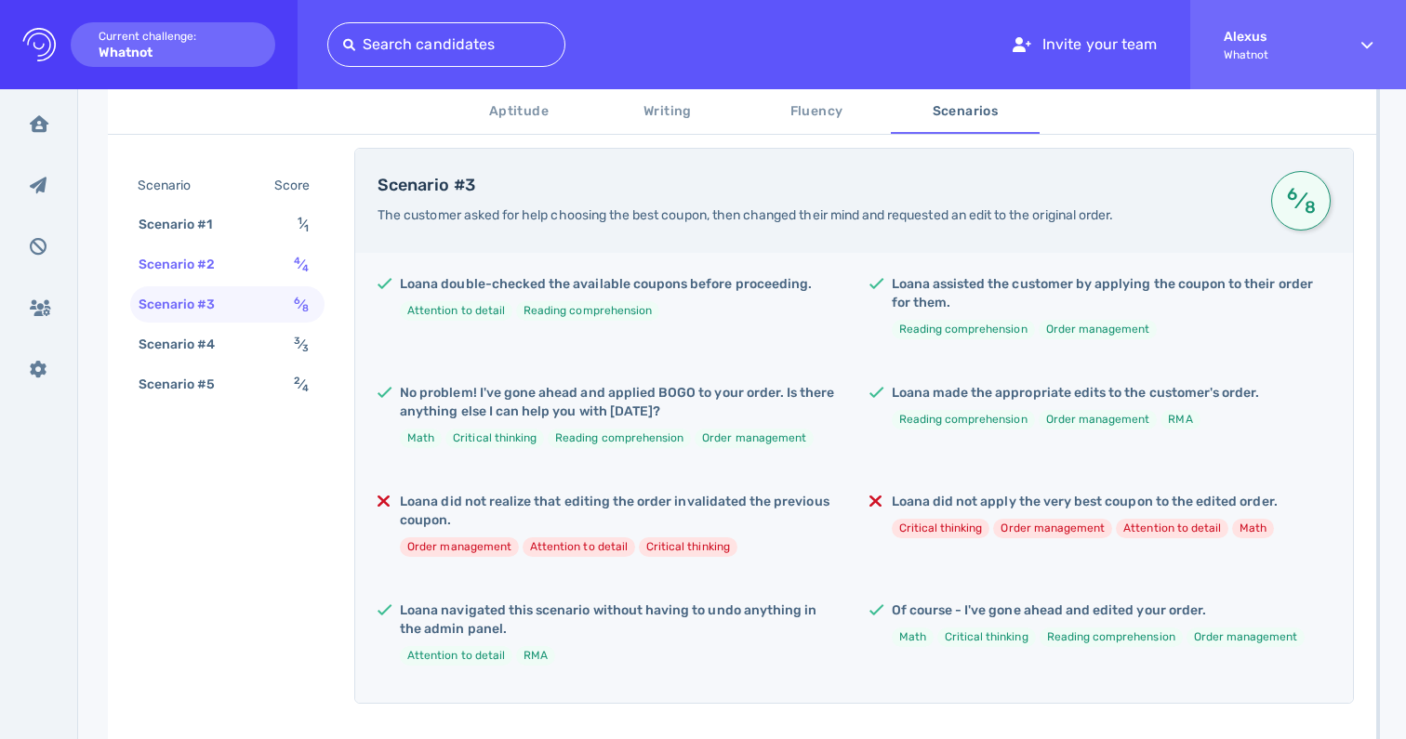
click at [246, 278] on div "Scenario #2 4 ⁄ 4" at bounding box center [227, 264] width 194 height 36
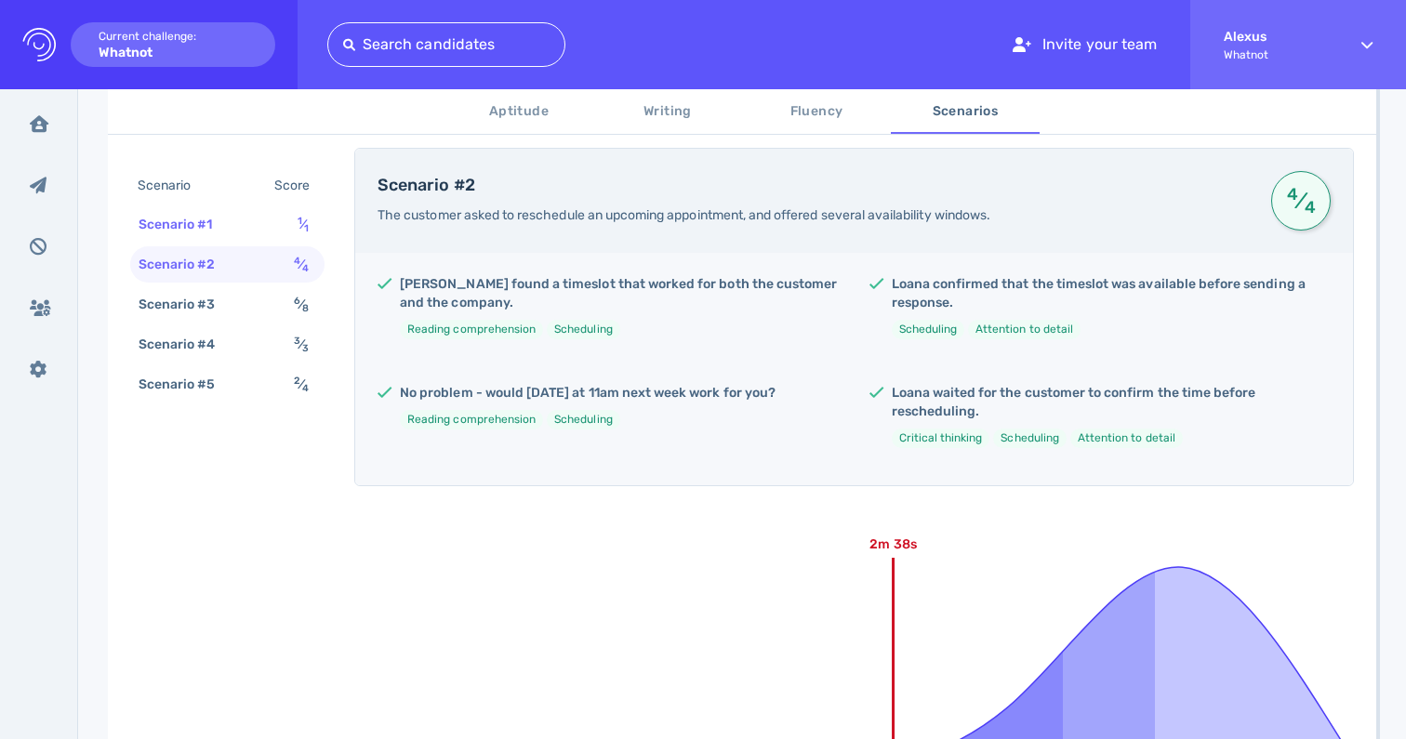
click at [263, 233] on div "Scenario #1 1 ⁄ 1" at bounding box center [227, 224] width 194 height 36
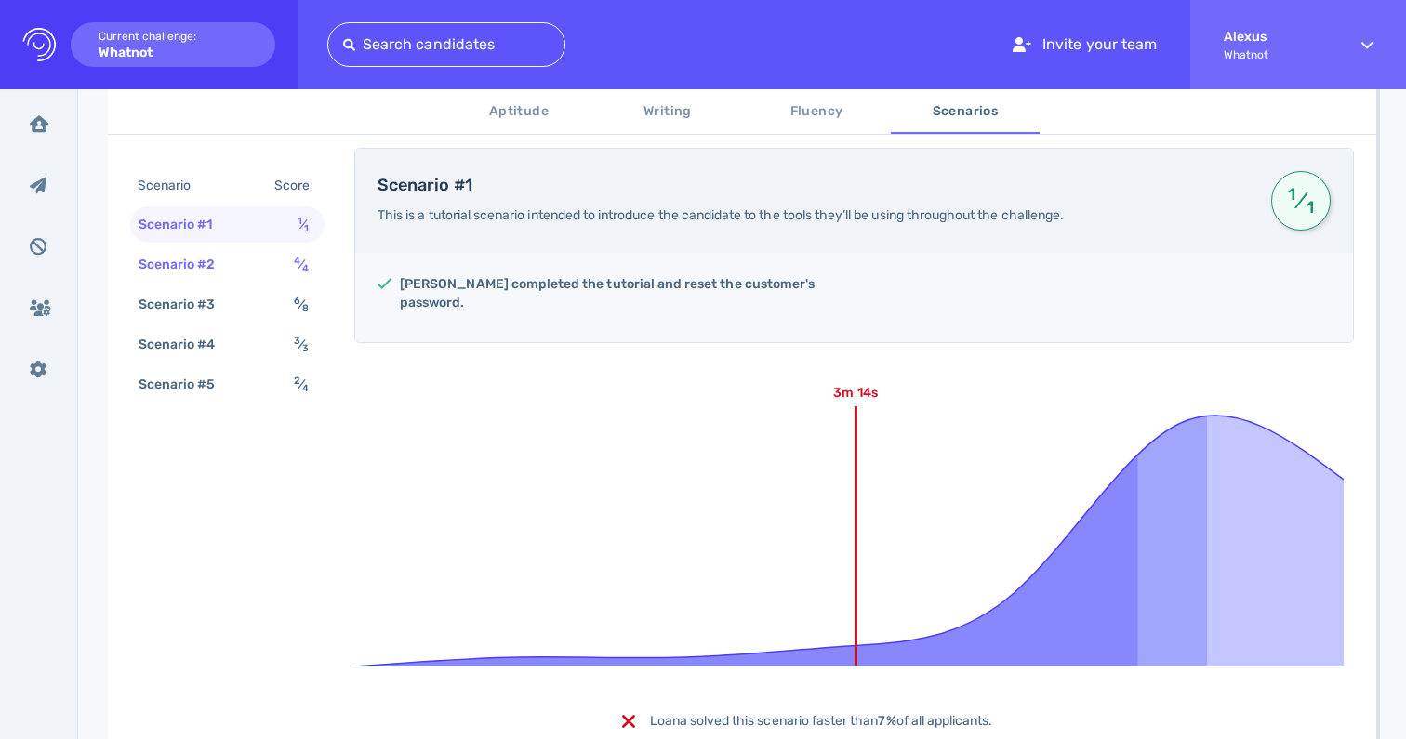
click at [259, 272] on div "Scenario #2 4 ⁄ 4" at bounding box center [227, 264] width 194 height 36
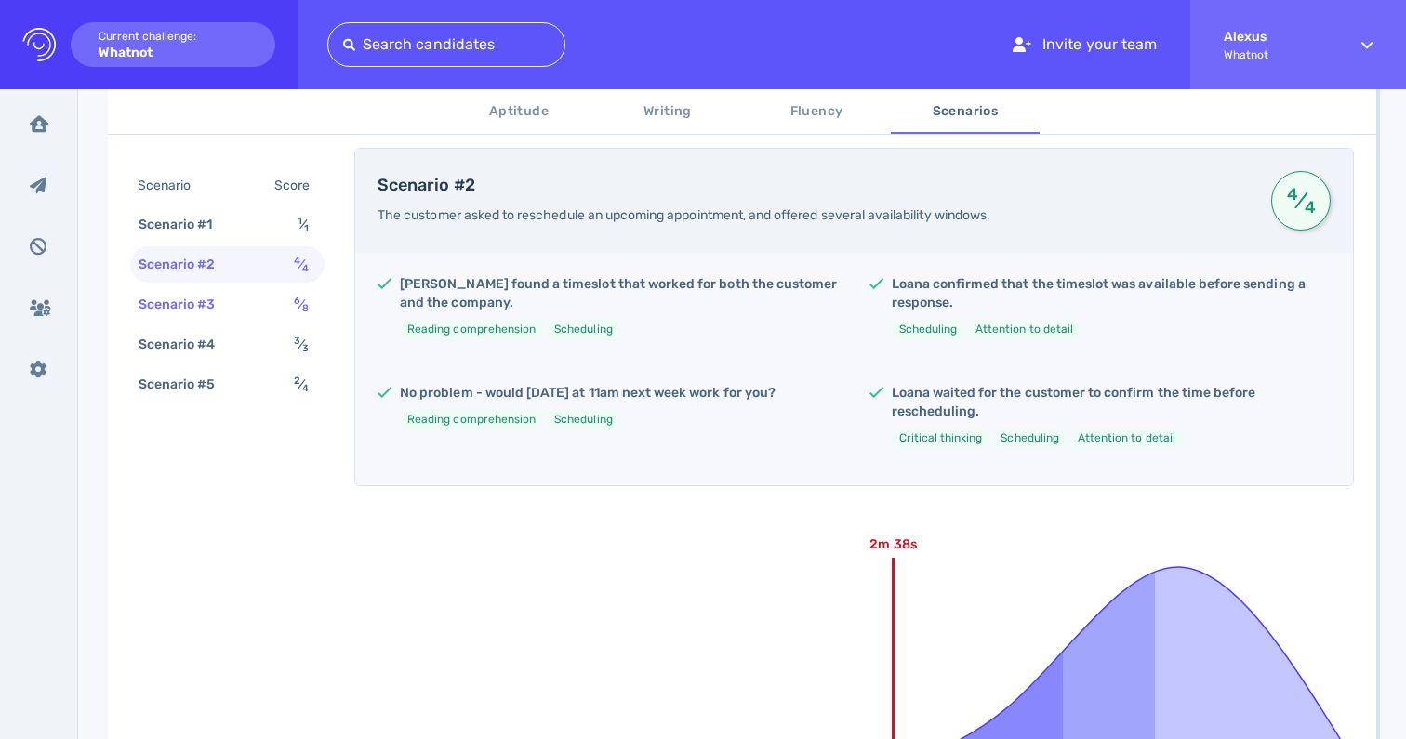
click at [258, 312] on div "Scenario #3 6 ⁄ 8" at bounding box center [227, 304] width 194 height 36
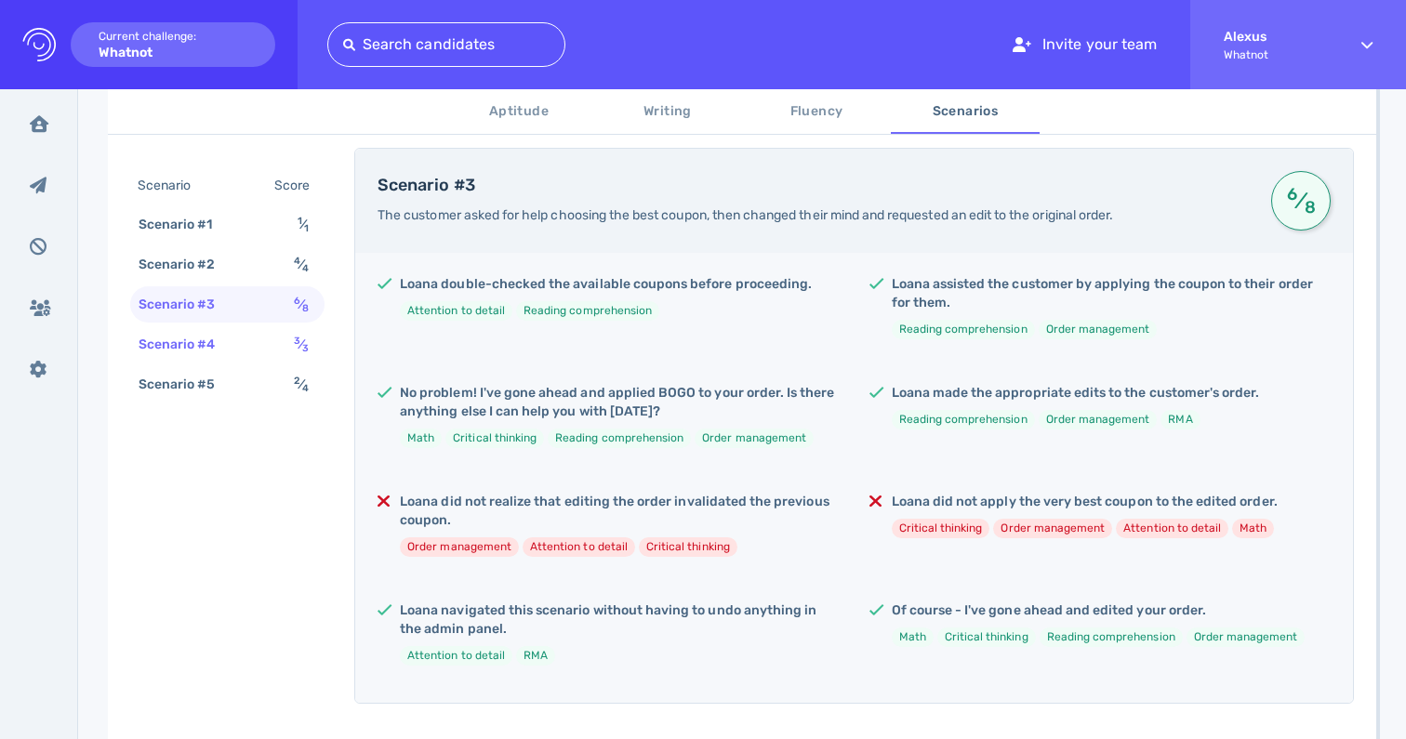
click at [266, 345] on div "Scenario #4 3 ⁄ 3" at bounding box center [227, 344] width 194 height 36
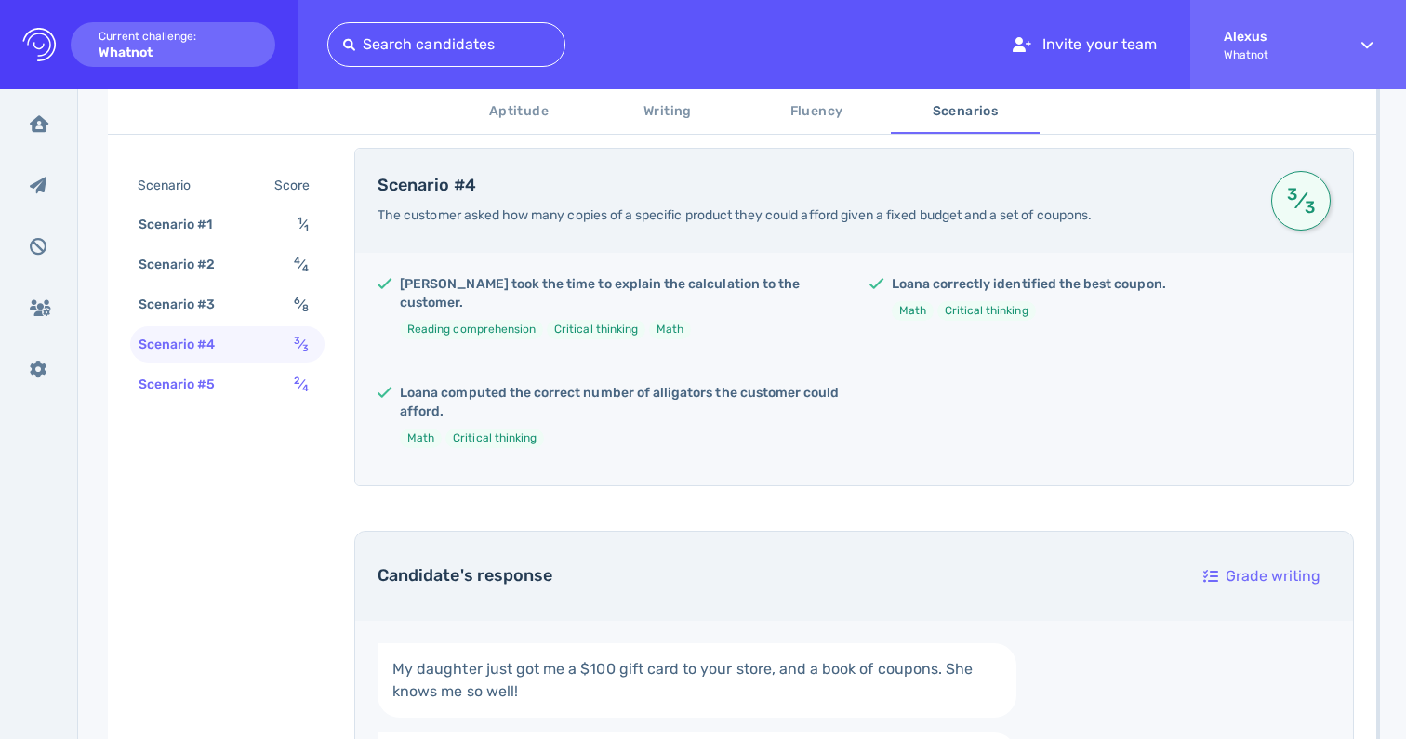
click at [254, 392] on div "Scenario #5 2 ⁄ 4" at bounding box center [227, 384] width 194 height 36
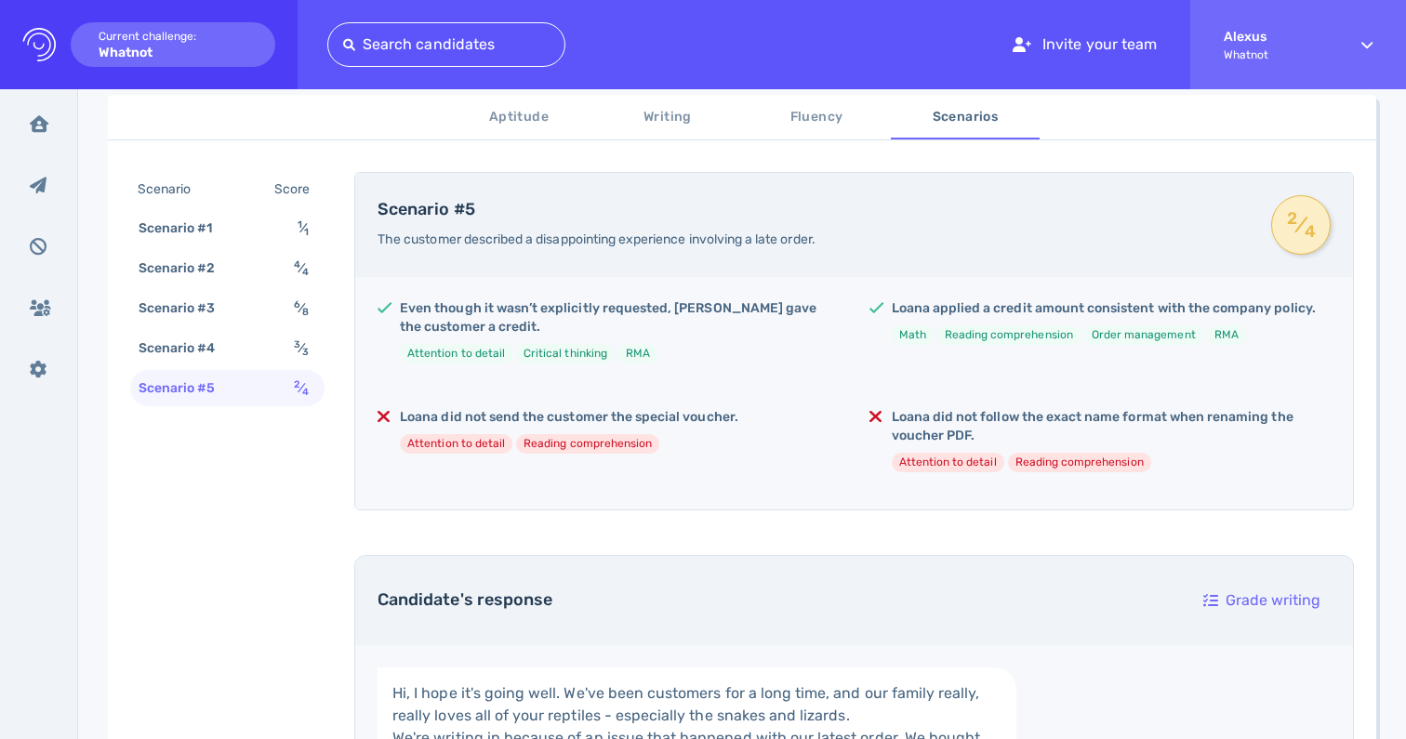
scroll to position [311, 0]
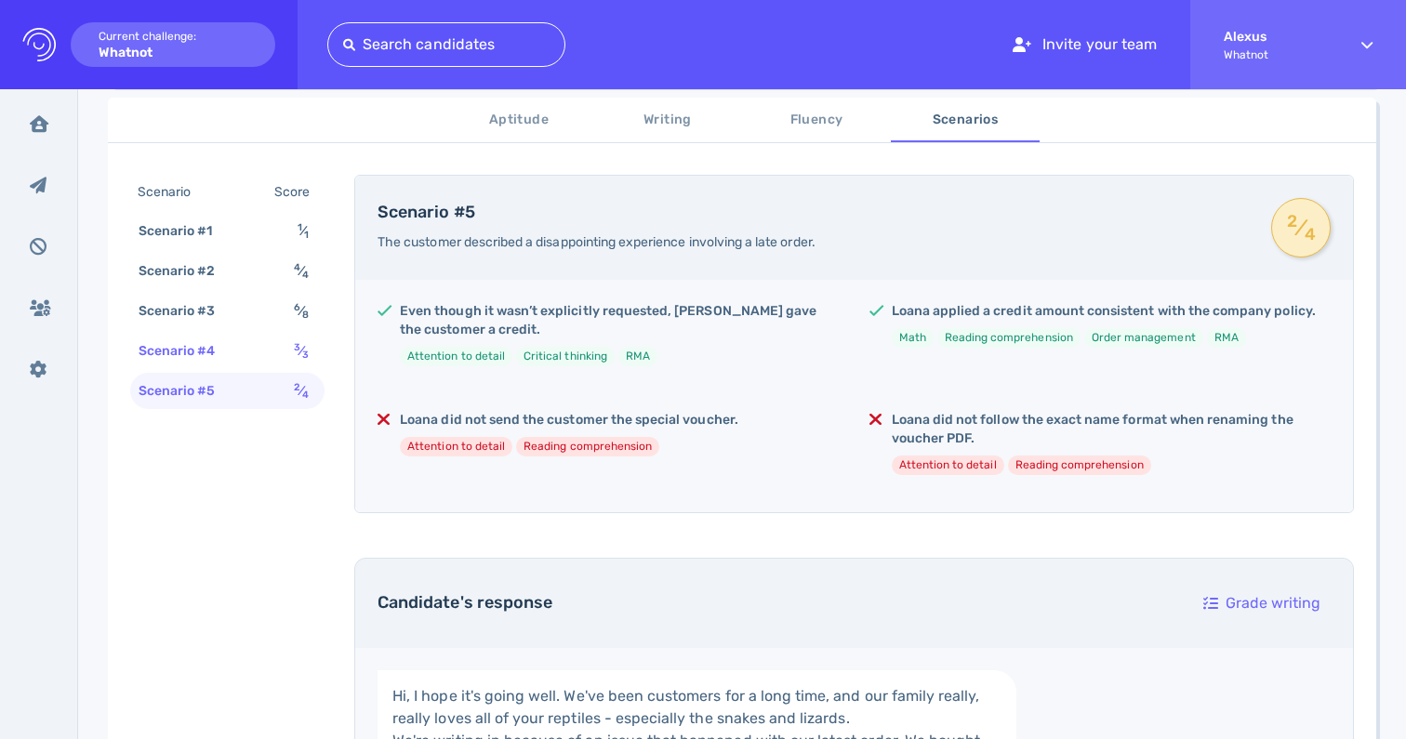
click at [292, 352] on div "3 ⁄ 3" at bounding box center [305, 351] width 30 height 27
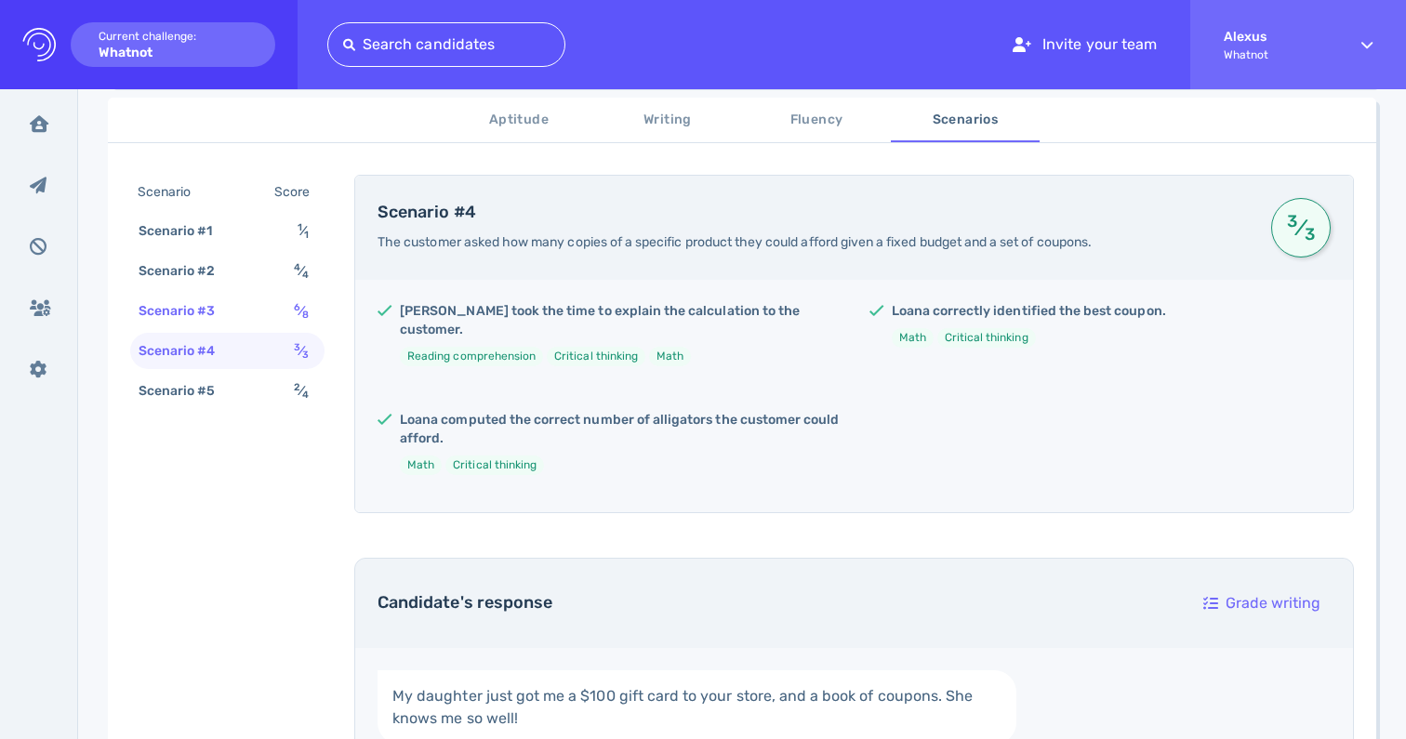
click at [296, 315] on span "6 ⁄ 8" at bounding box center [301, 311] width 15 height 16
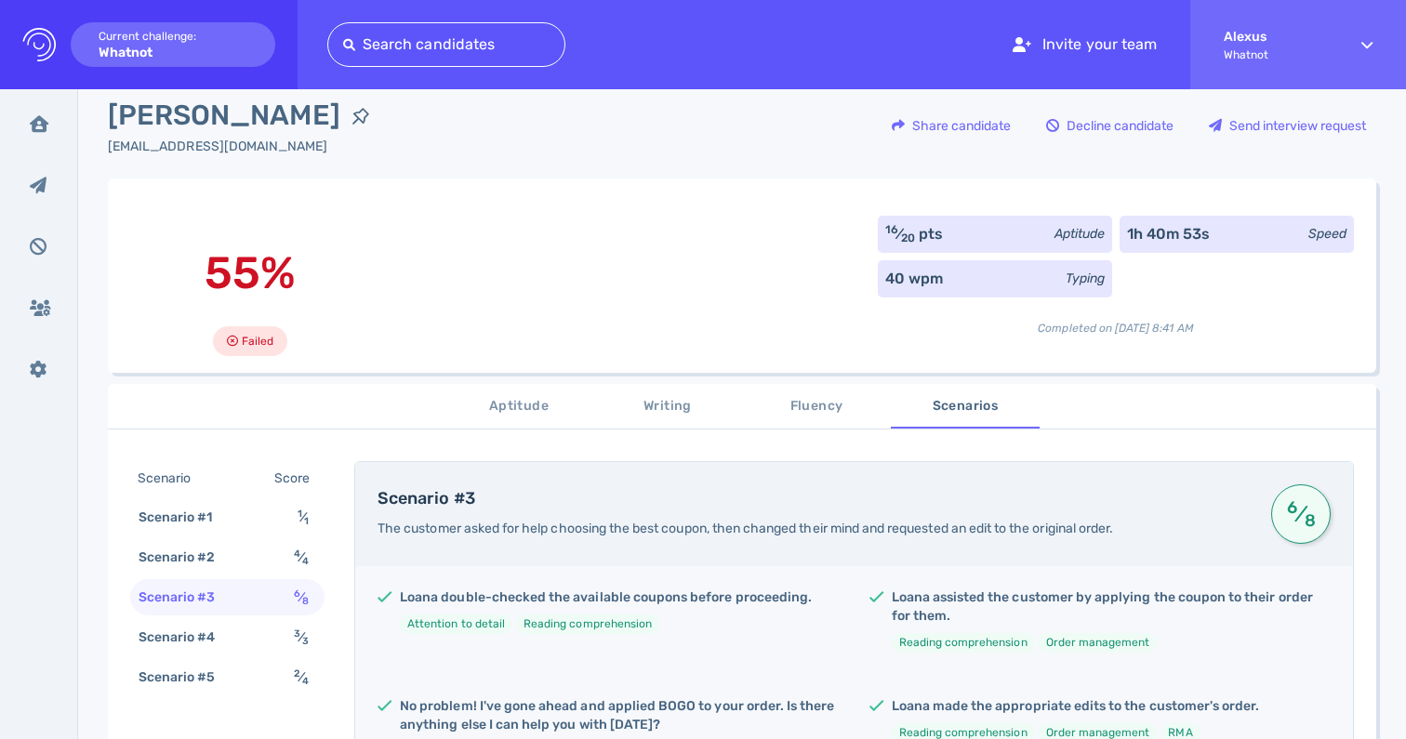
scroll to position [0, 0]
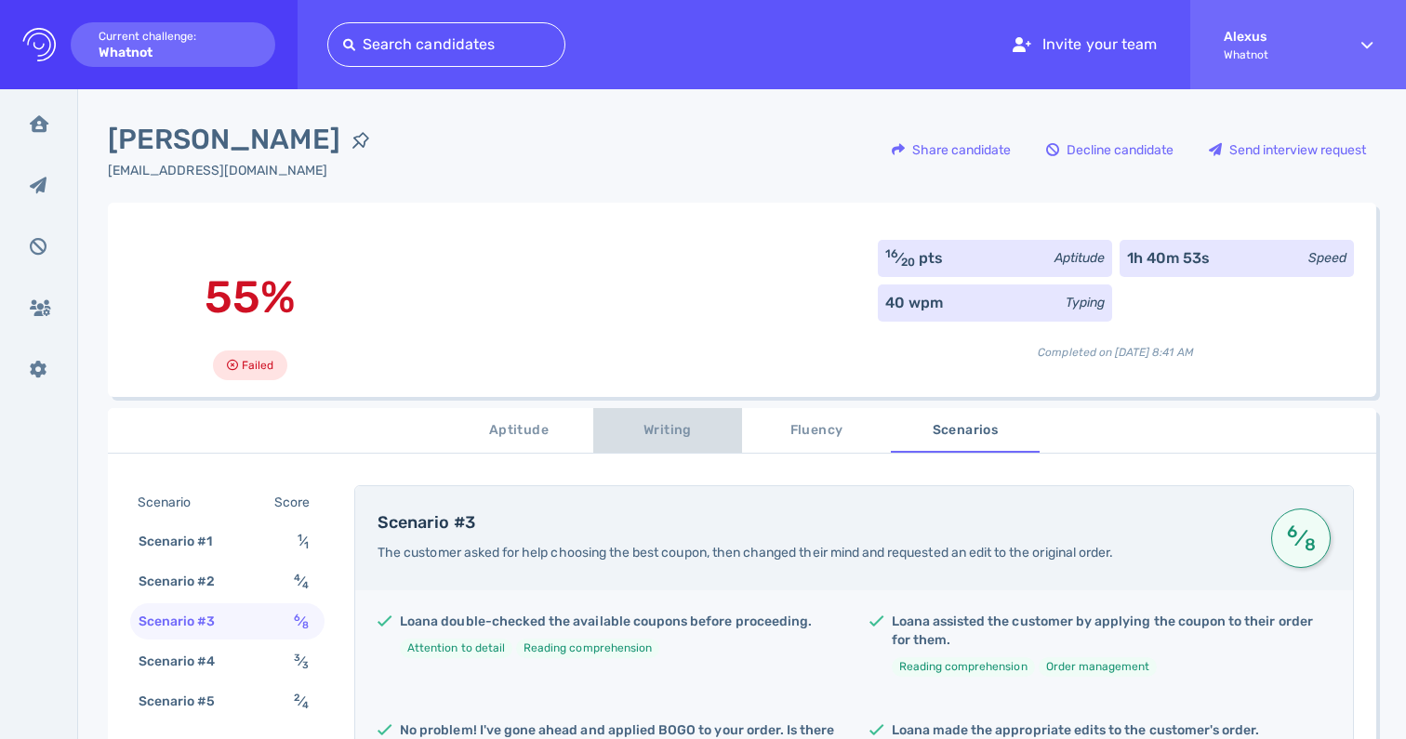
click at [672, 435] on span "Writing" at bounding box center [667, 430] width 126 height 23
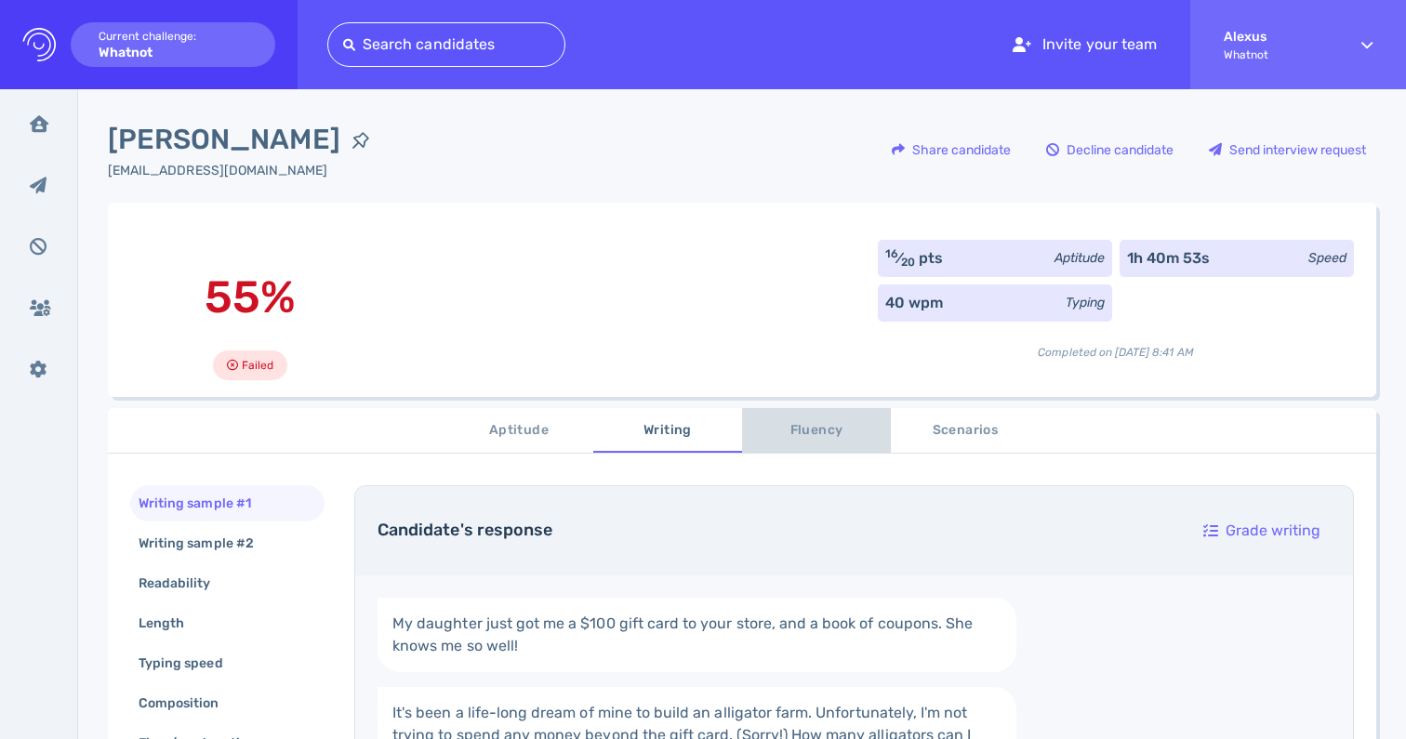
click at [787, 436] on span "Fluency" at bounding box center [816, 430] width 126 height 23
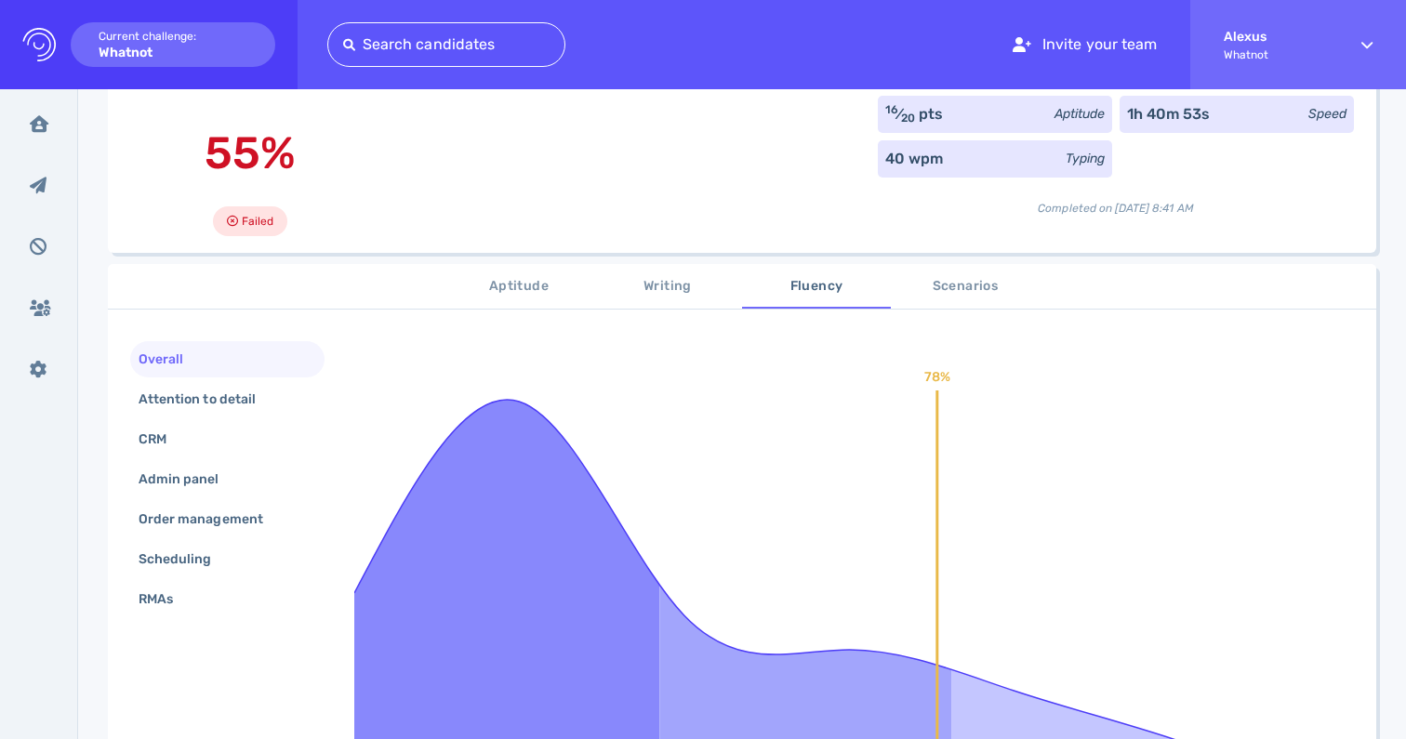
scroll to position [141, 0]
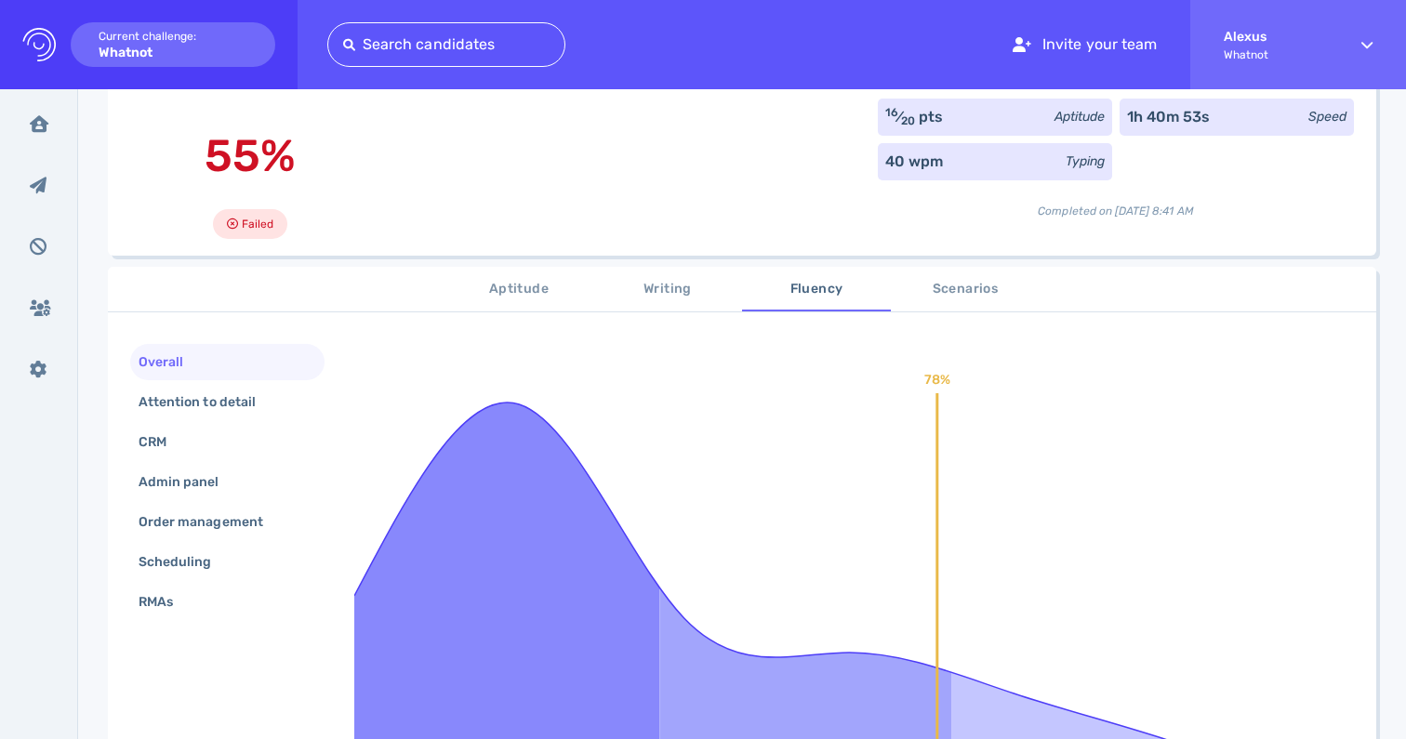
click at [937, 296] on span "Scenarios" at bounding box center [965, 289] width 126 height 23
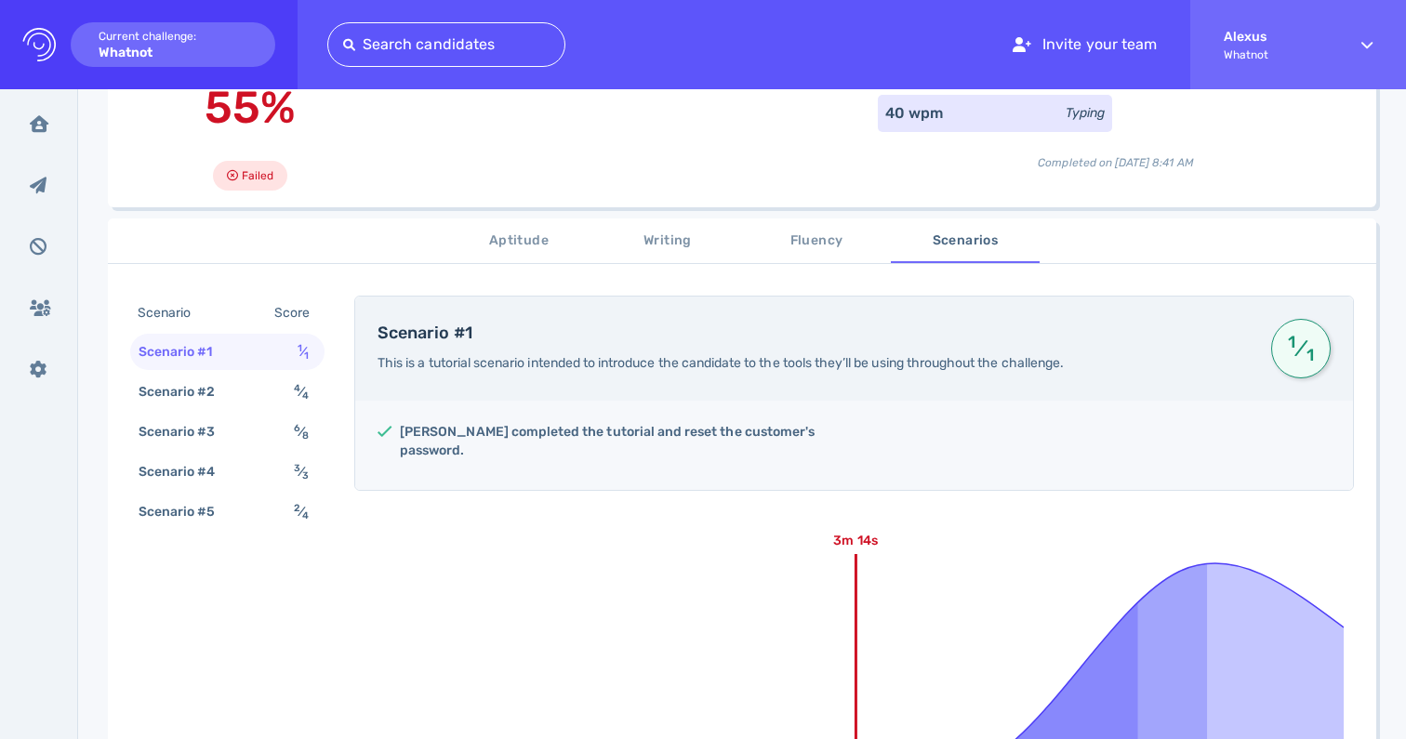
scroll to position [183, 0]
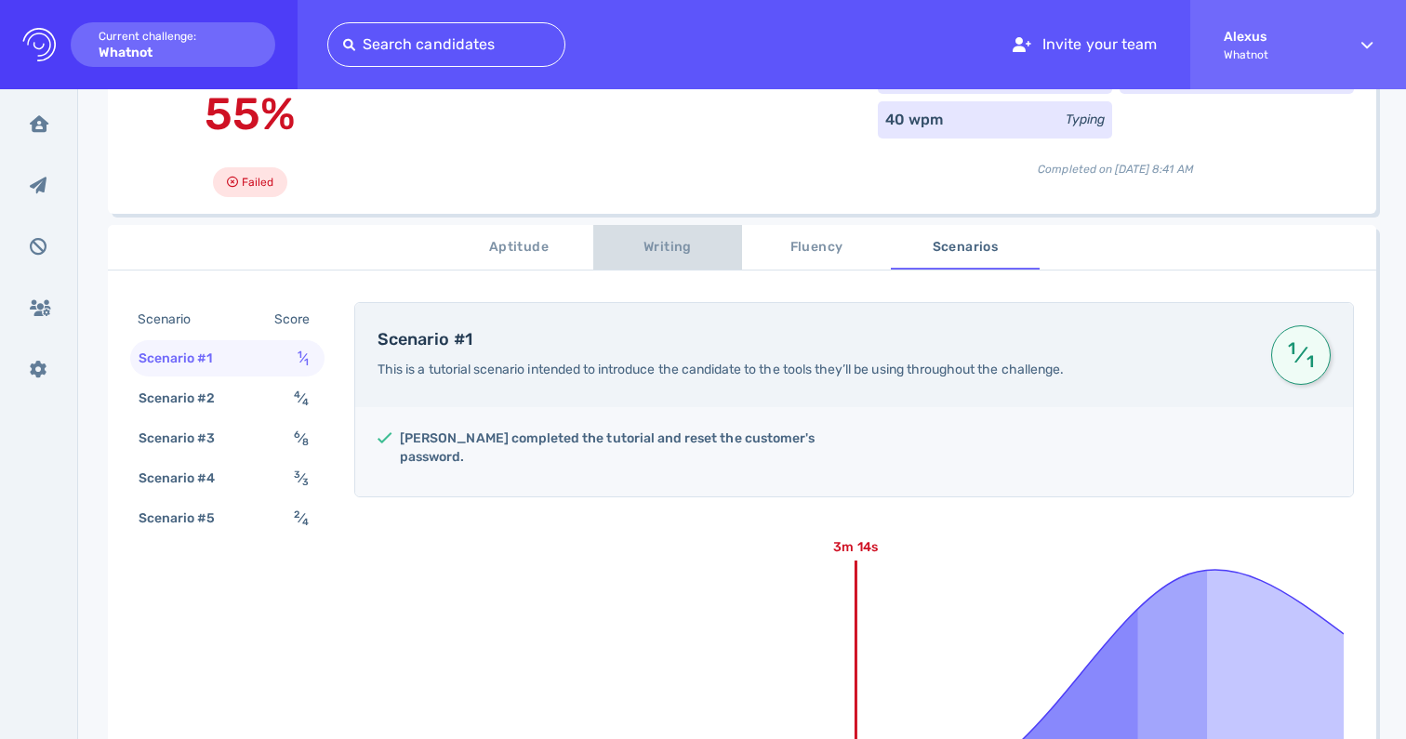
click at [683, 251] on span "Writing" at bounding box center [667, 247] width 126 height 23
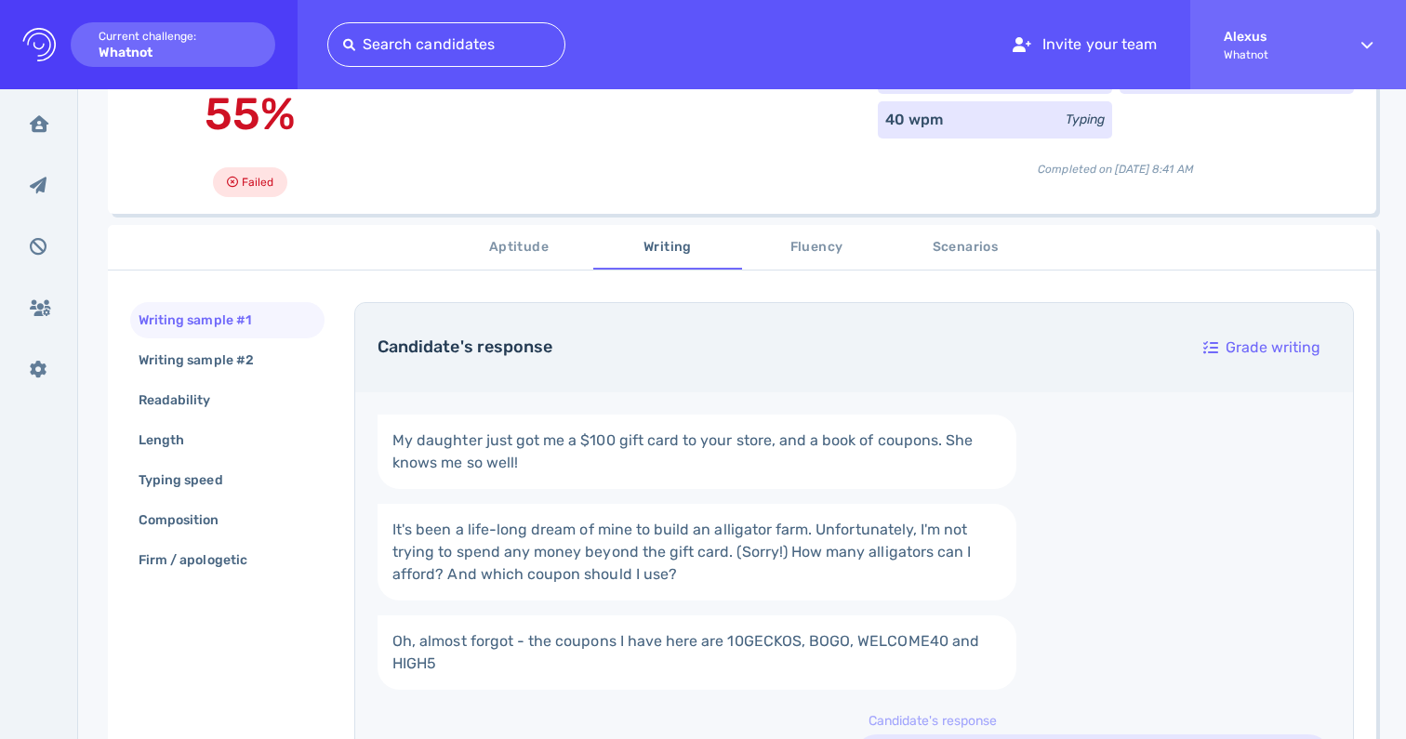
click at [528, 259] on span "Aptitude" at bounding box center [519, 247] width 126 height 23
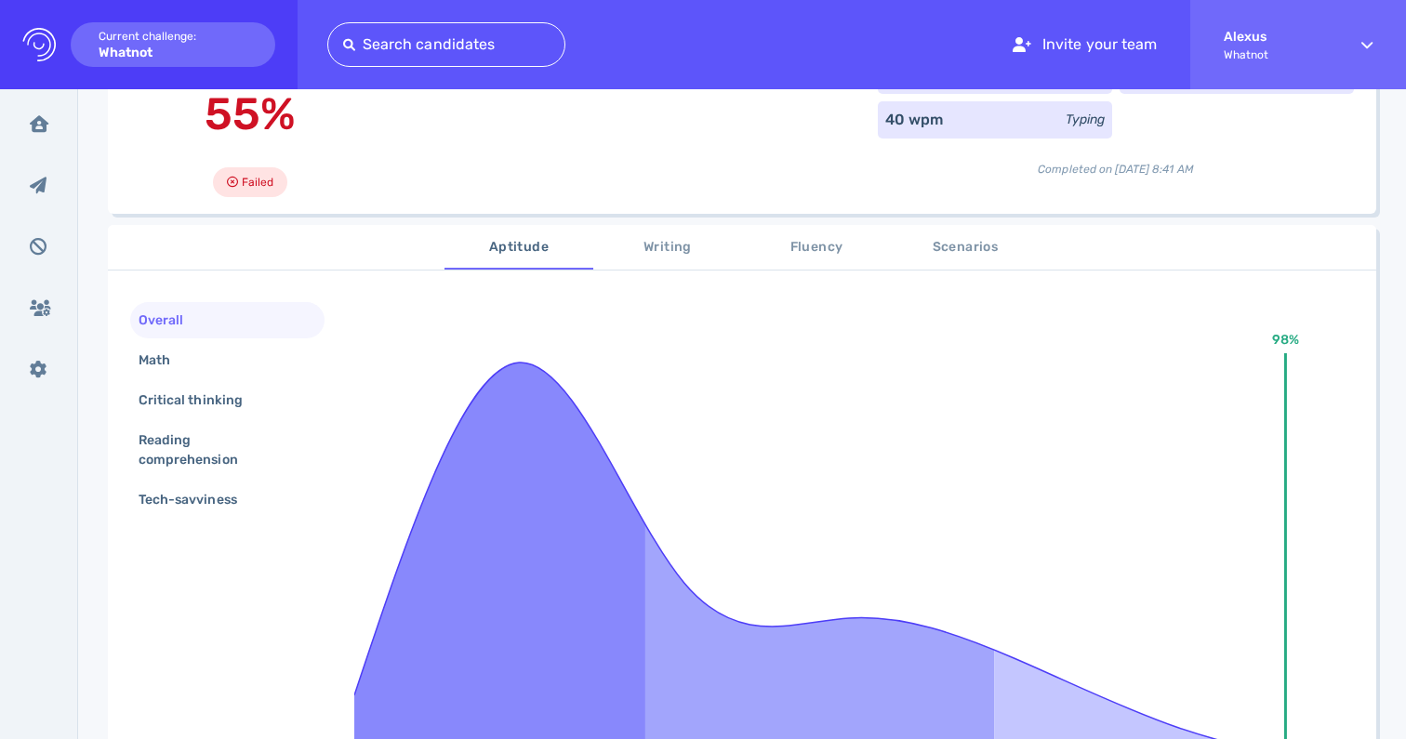
click at [797, 256] on span "Fluency" at bounding box center [816, 247] width 126 height 23
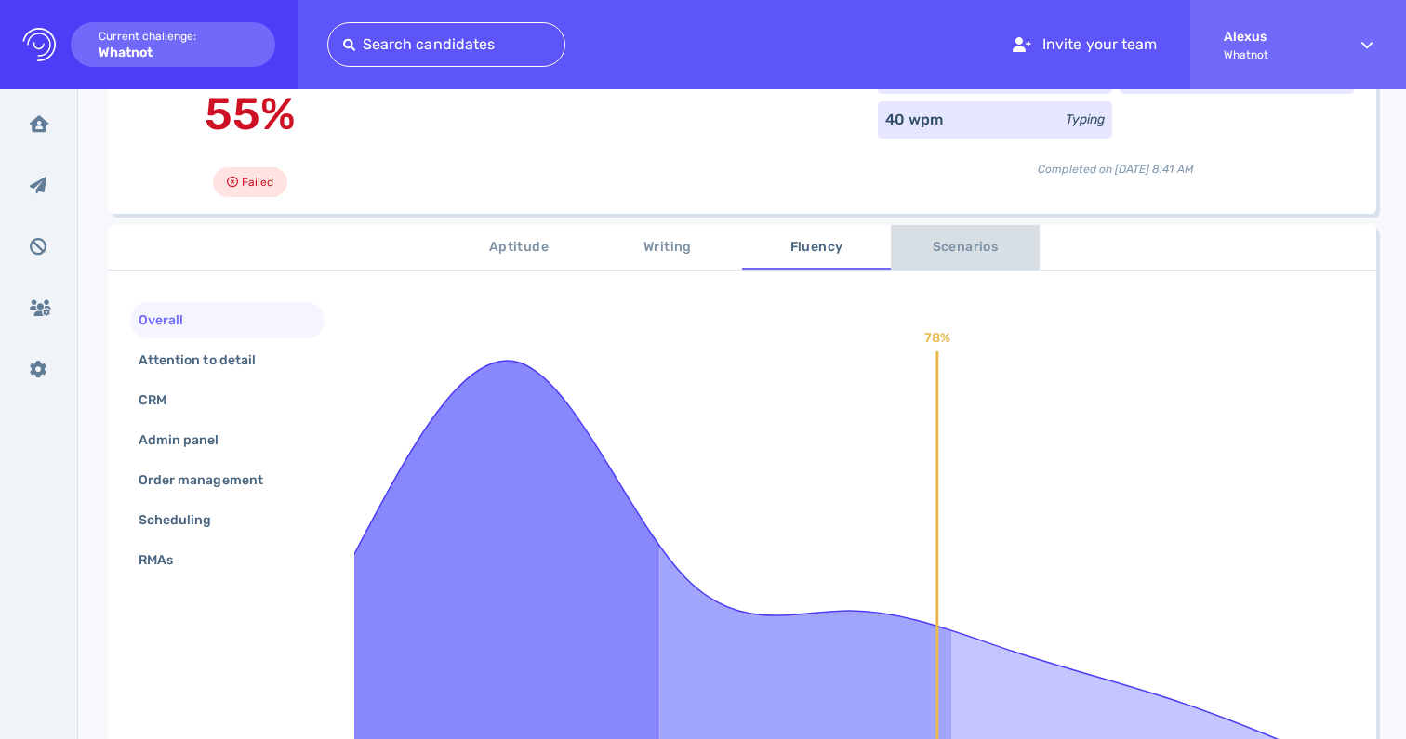
click at [928, 244] on span "Scenarios" at bounding box center [965, 247] width 126 height 23
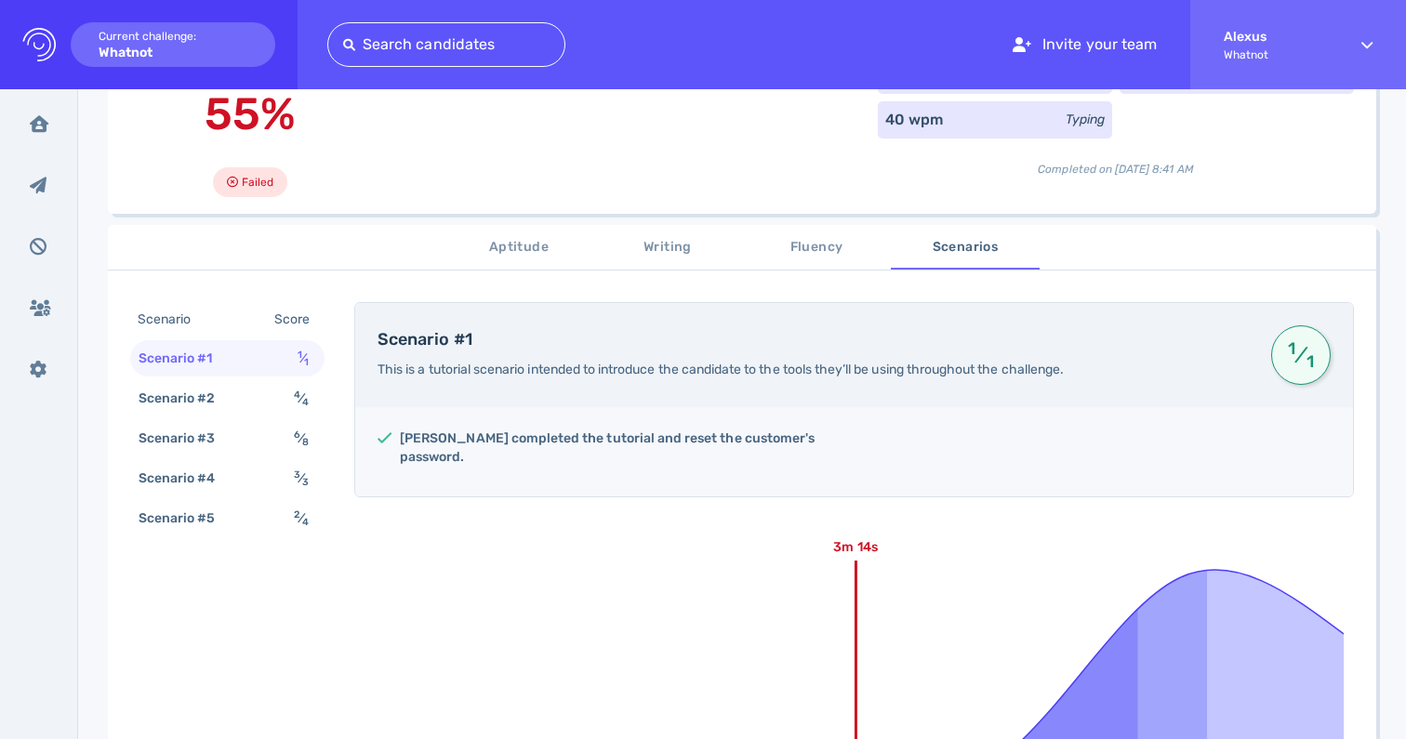
click at [829, 259] on span "Fluency" at bounding box center [816, 247] width 126 height 23
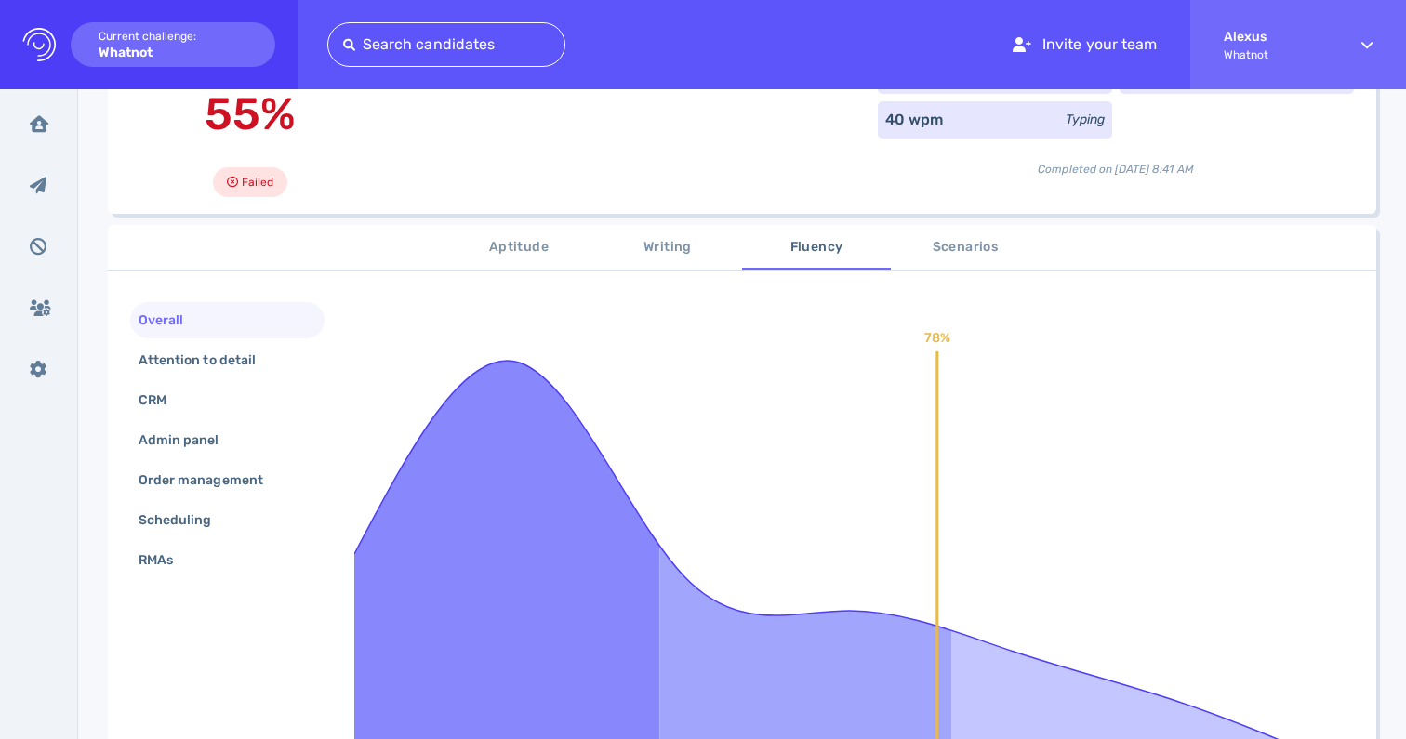
click at [661, 258] on span "Writing" at bounding box center [667, 247] width 126 height 23
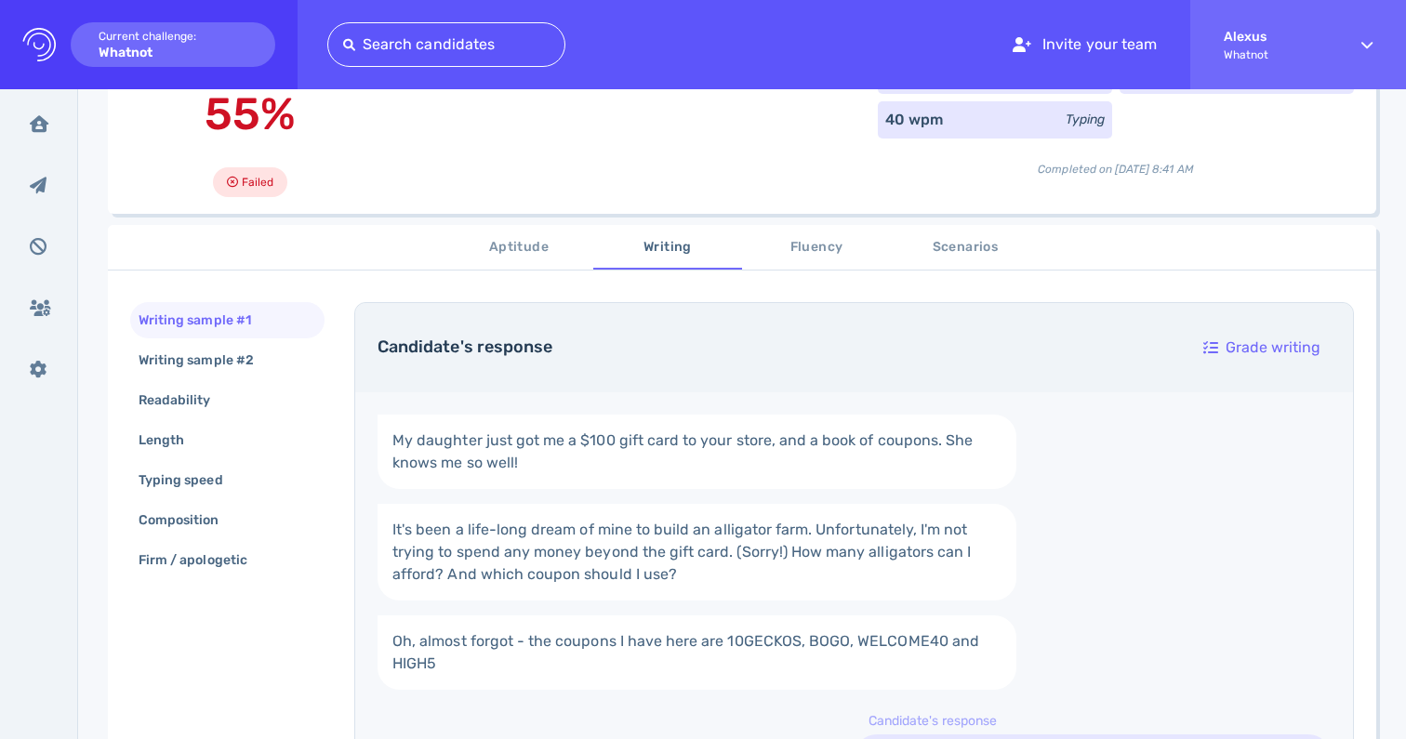
click at [531, 252] on span "Aptitude" at bounding box center [519, 247] width 126 height 23
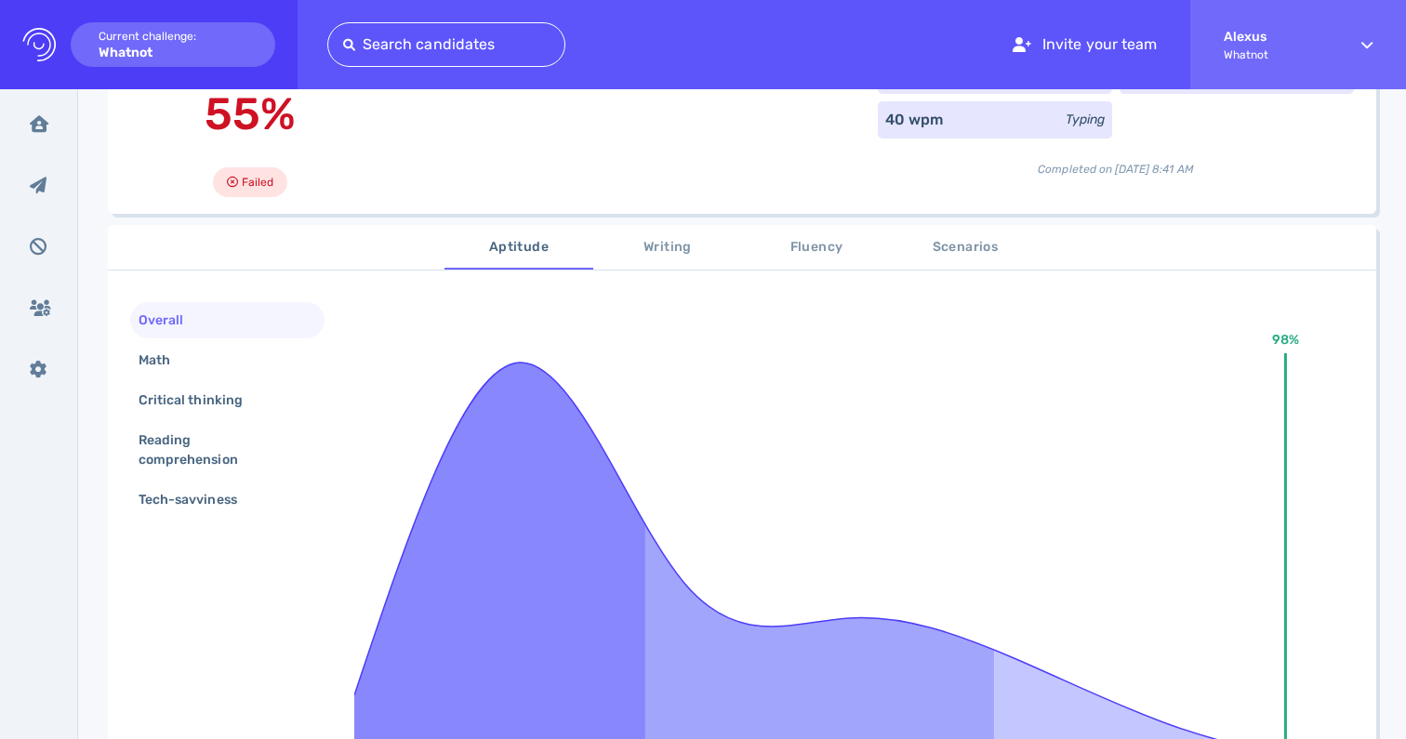
click at [628, 263] on button "Writing" at bounding box center [667, 247] width 149 height 45
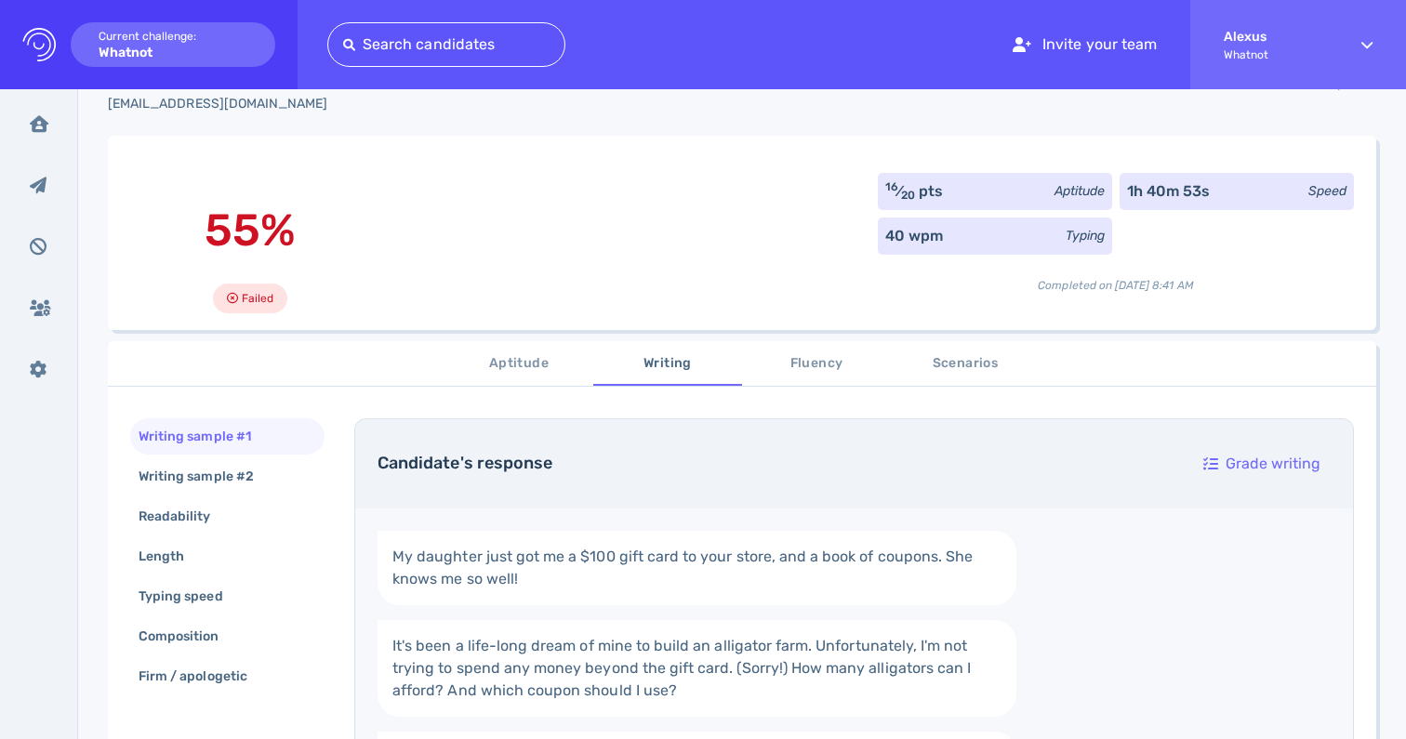
scroll to position [66, 0]
click at [286, 484] on div "Writing sample #2" at bounding box center [227, 477] width 194 height 36
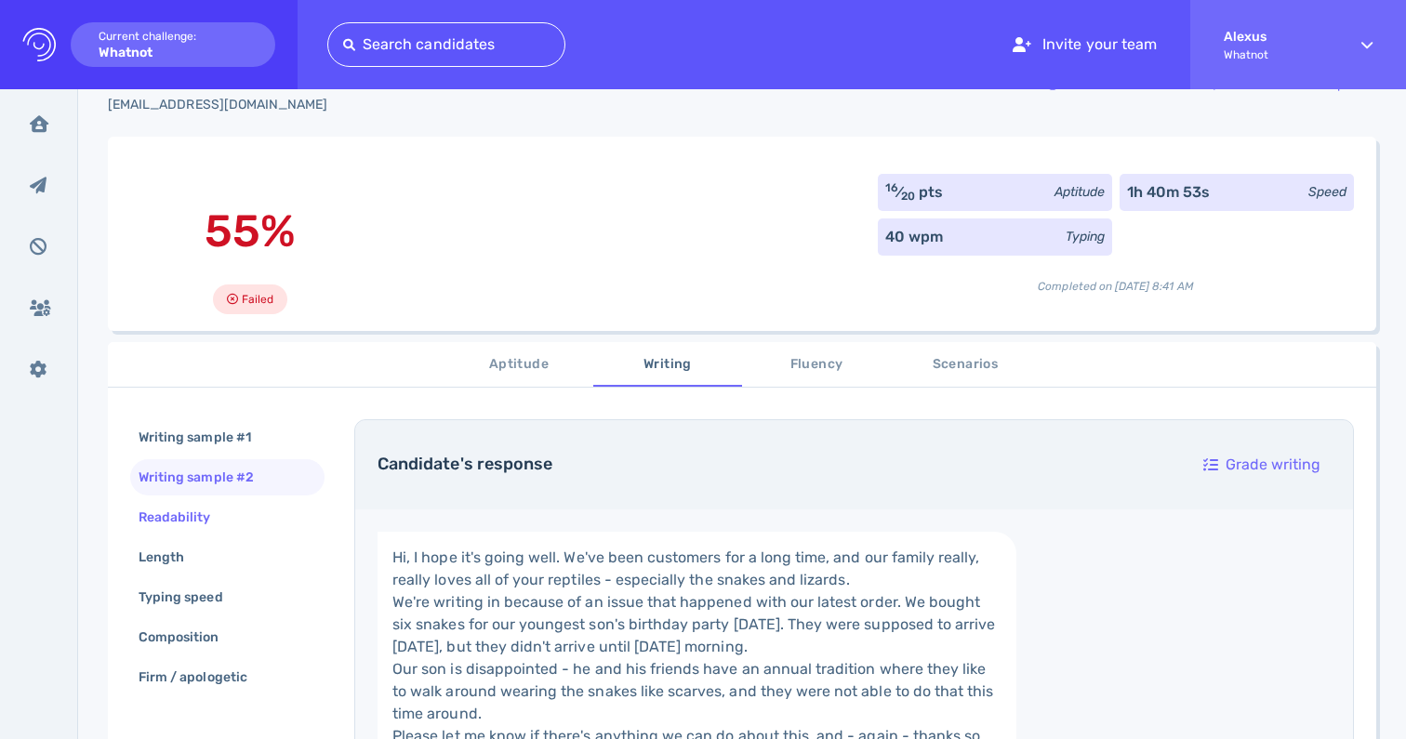
click at [242, 519] on div "Readability" at bounding box center [227, 517] width 194 height 36
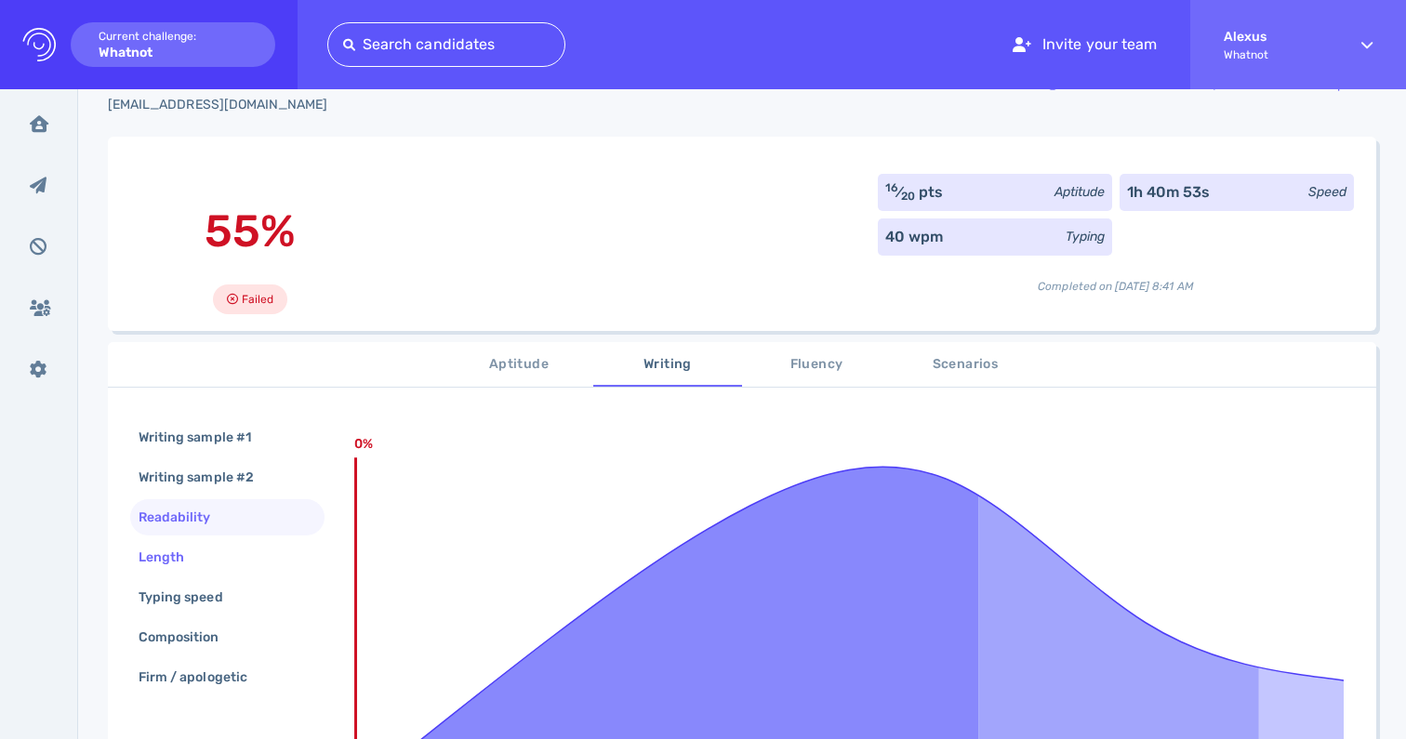
click at [217, 559] on div "Length" at bounding box center [227, 557] width 194 height 36
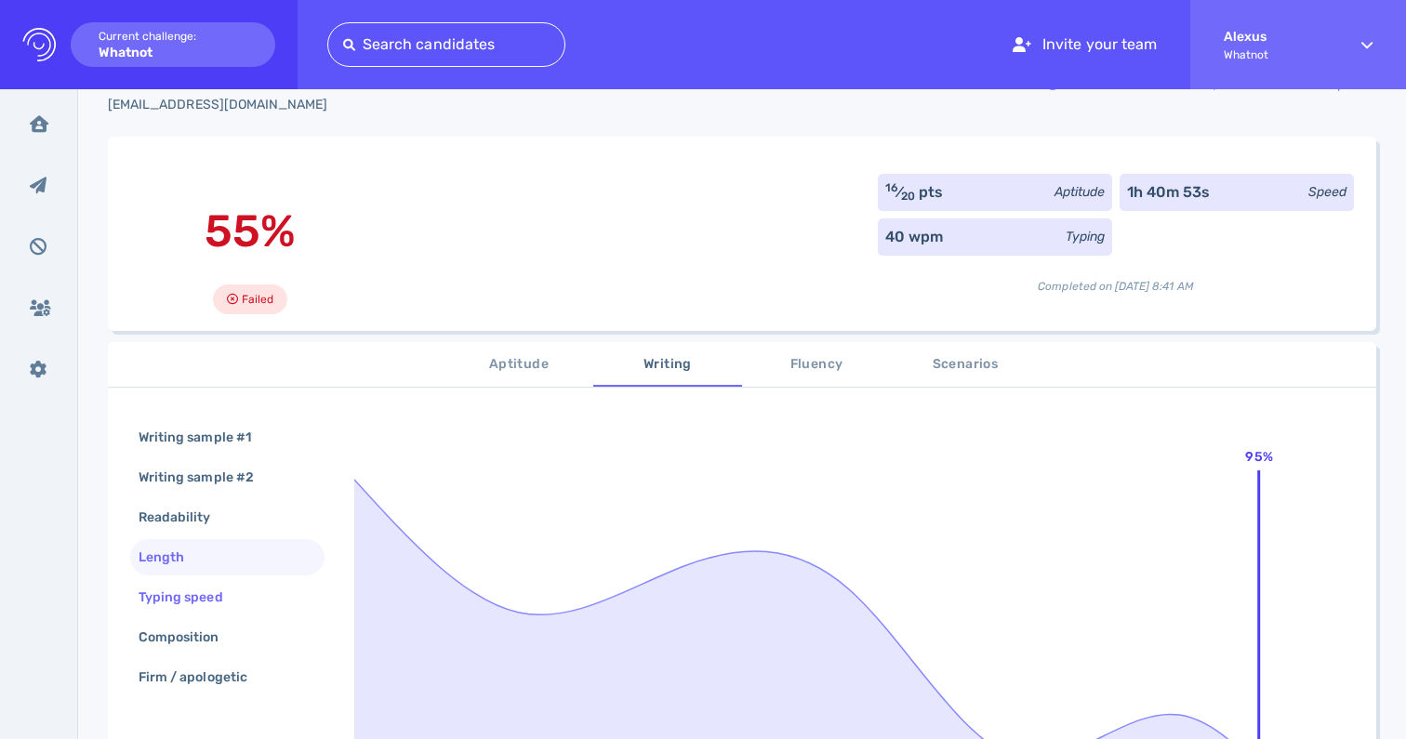
click at [203, 603] on div "Typing speed" at bounding box center [190, 597] width 111 height 27
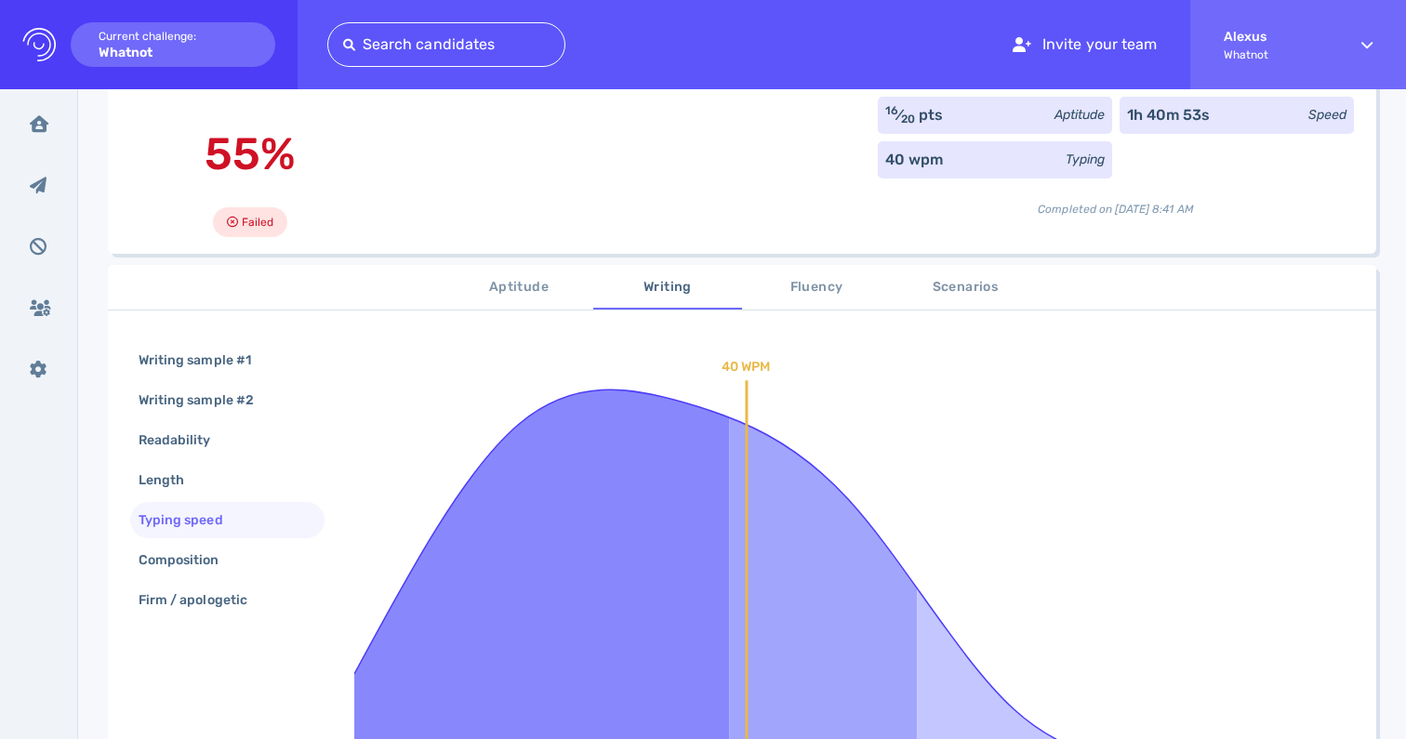
scroll to position [181, 0]
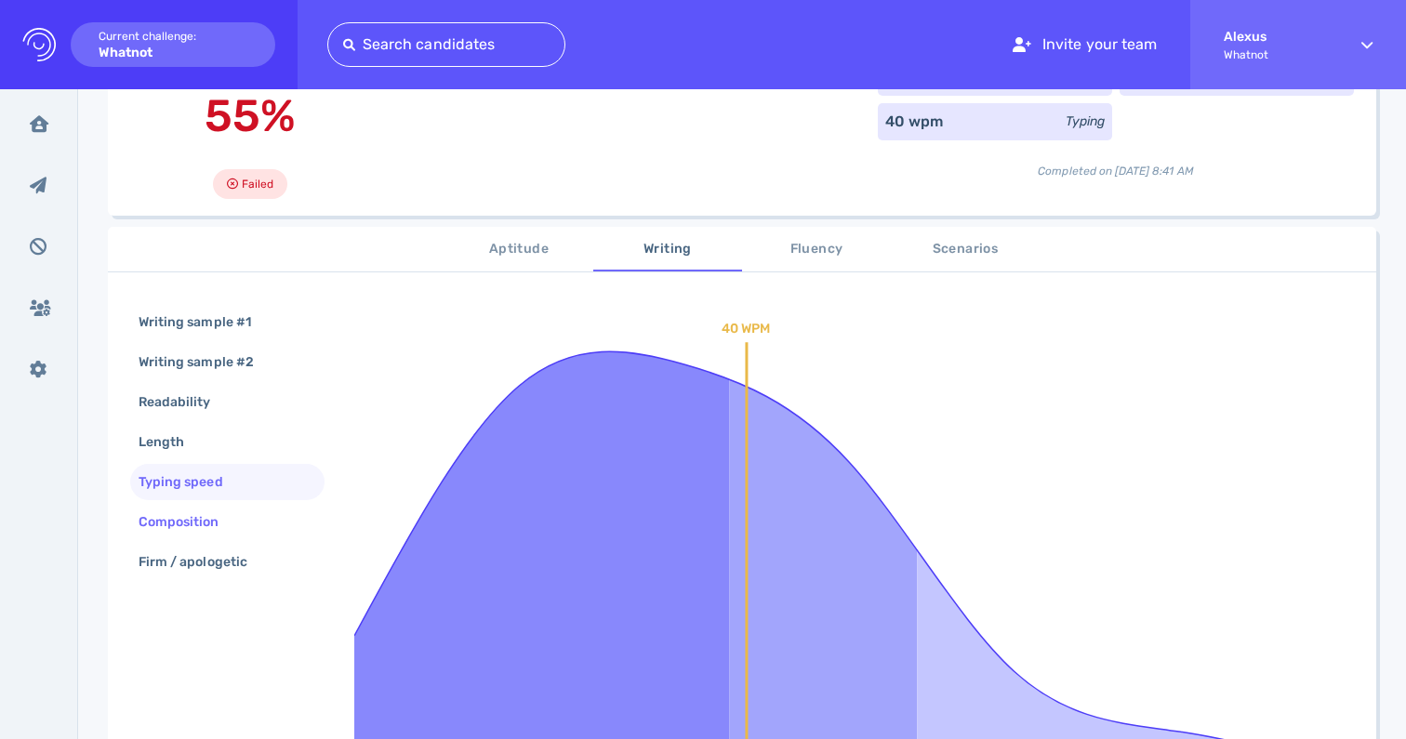
click at [218, 528] on div "Composition" at bounding box center [188, 522] width 107 height 27
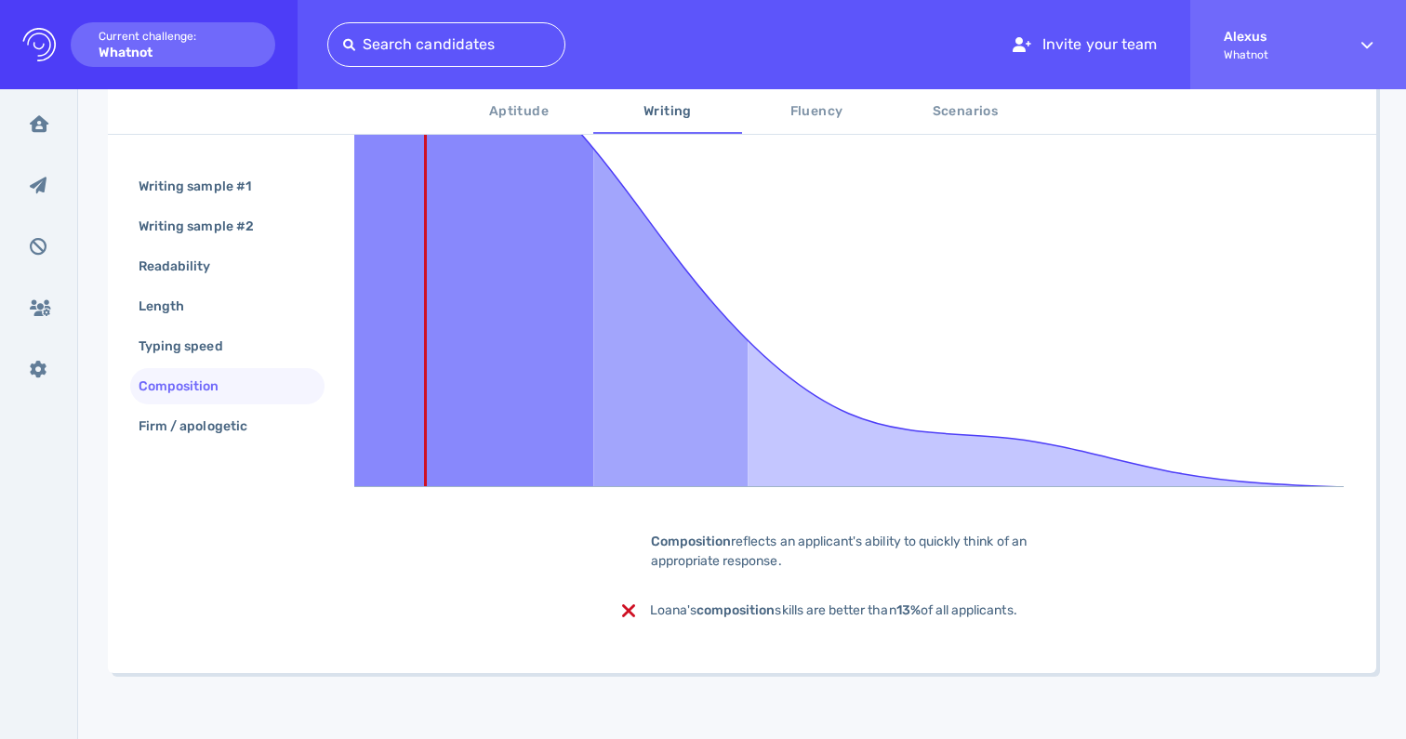
scroll to position [464, 0]
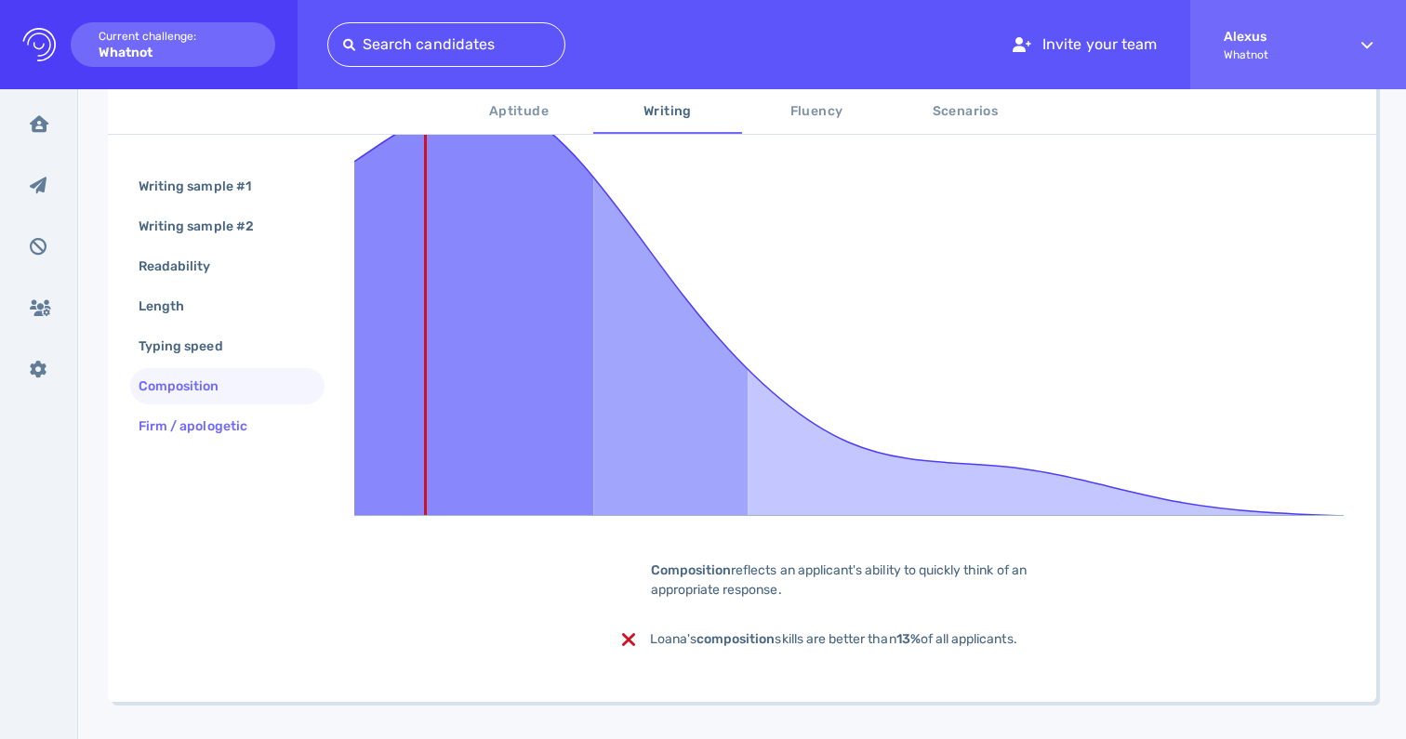
click at [225, 431] on div "Firm / apologetic" at bounding box center [202, 426] width 135 height 27
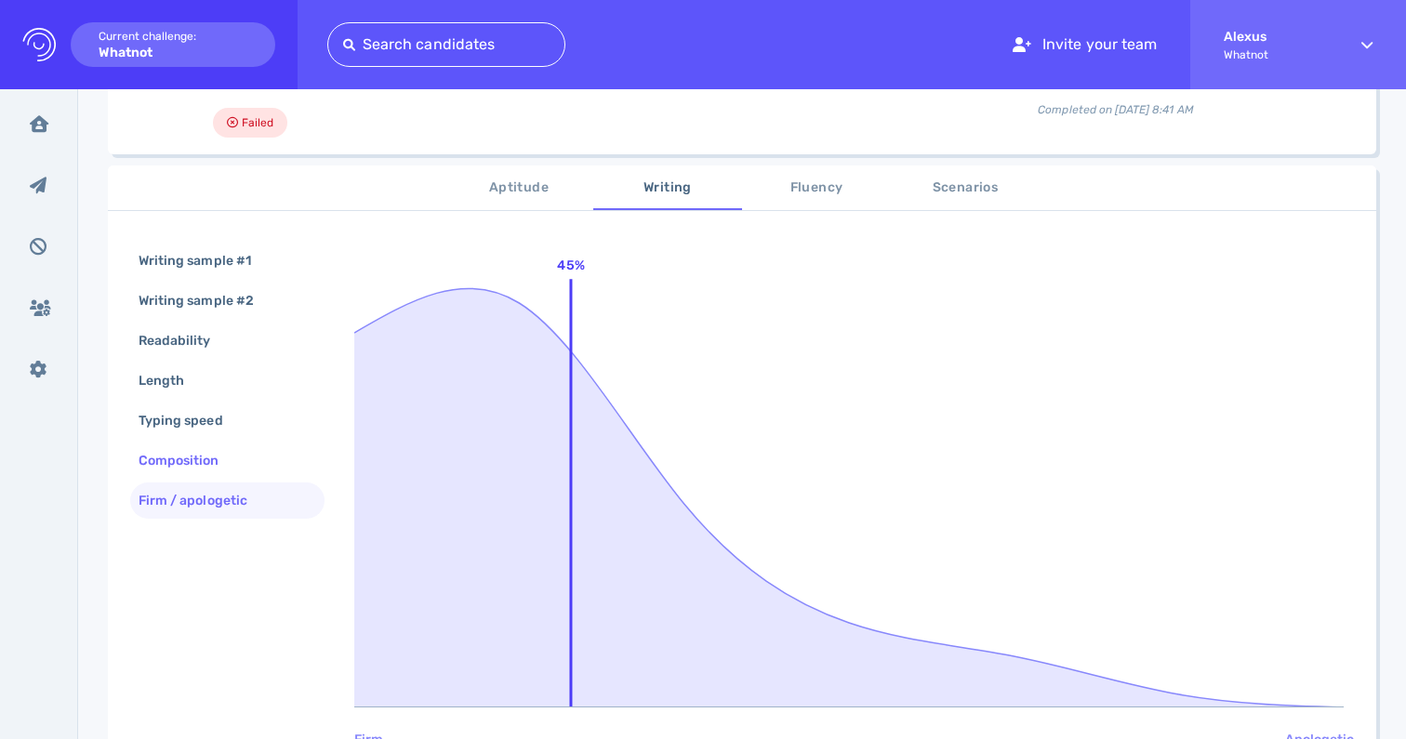
scroll to position [216, 0]
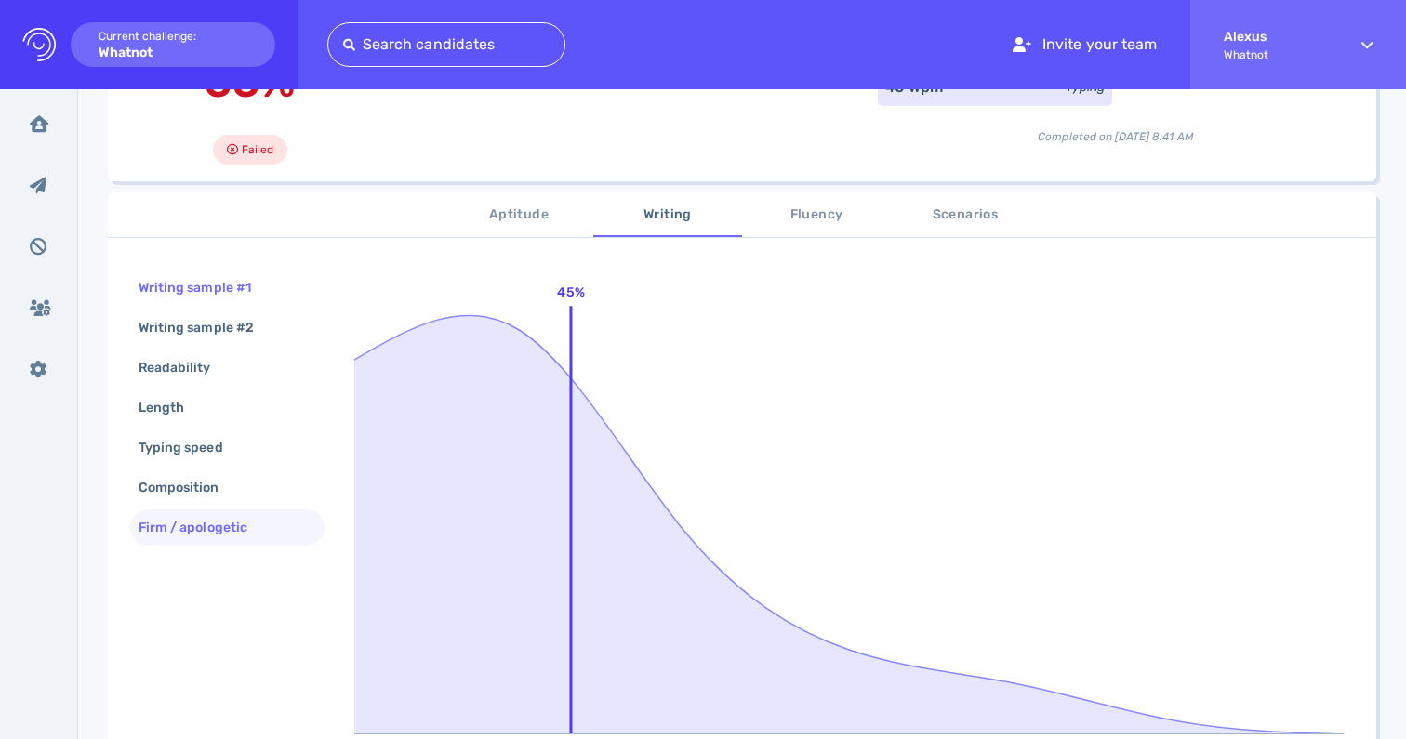
click at [231, 282] on div "Writing sample #1" at bounding box center [204, 287] width 139 height 27
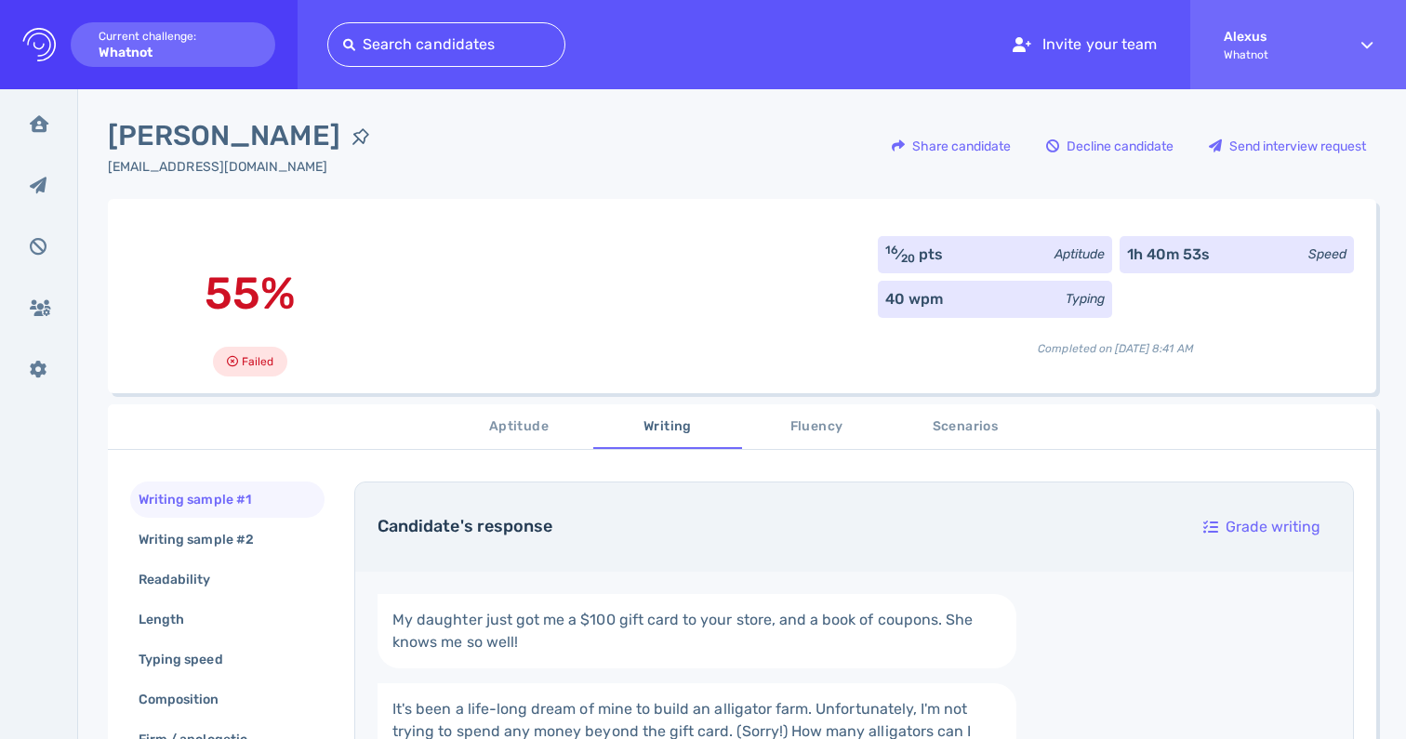
scroll to position [5, 0]
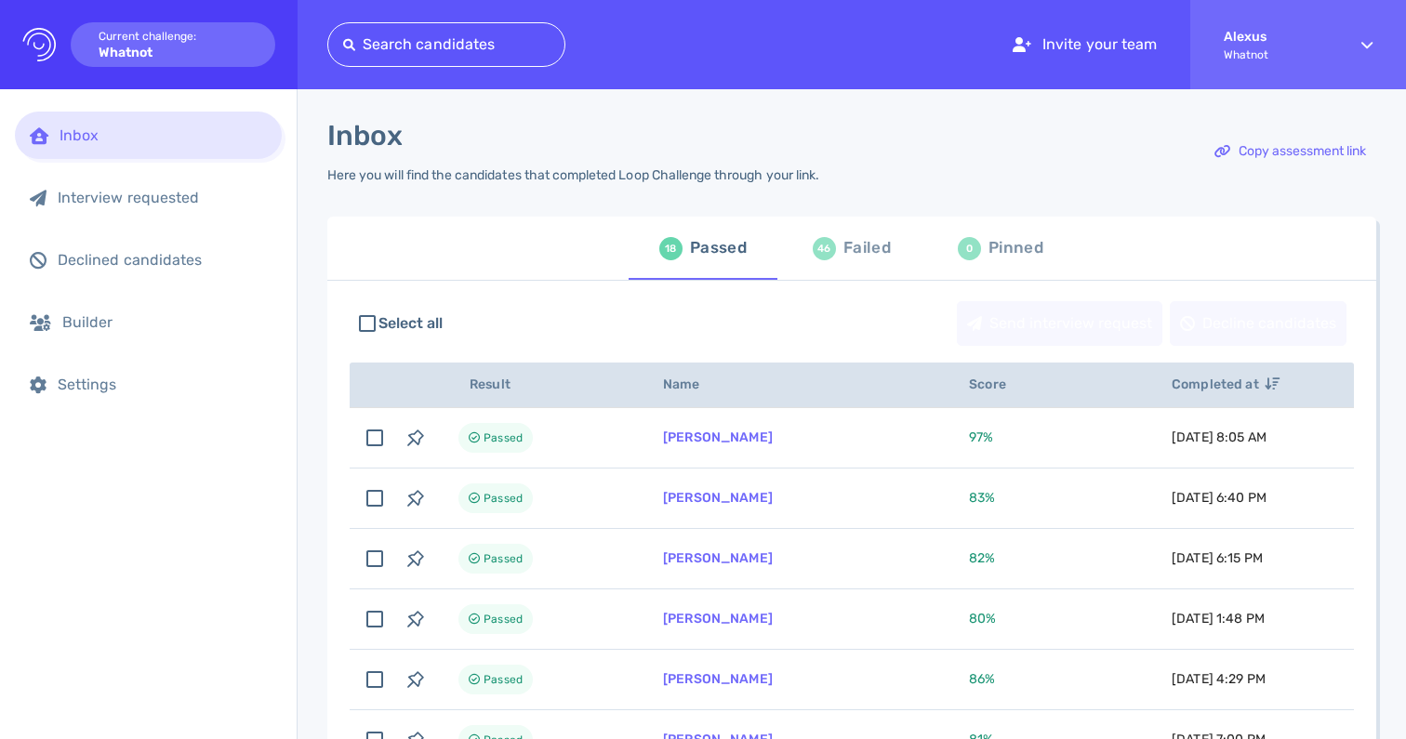
scroll to position [125, 0]
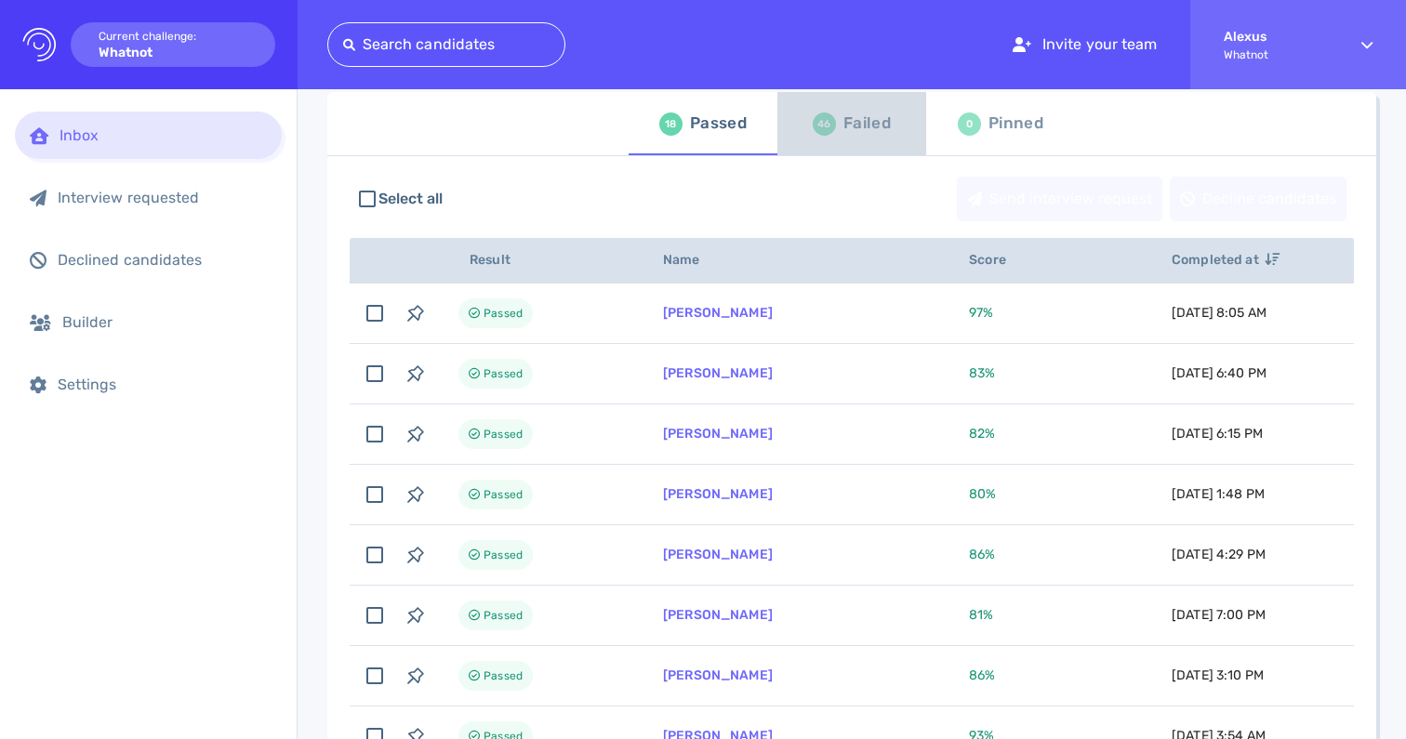
click at [813, 130] on div "46" at bounding box center [824, 124] width 23 height 23
